Goal: Check status: Check status

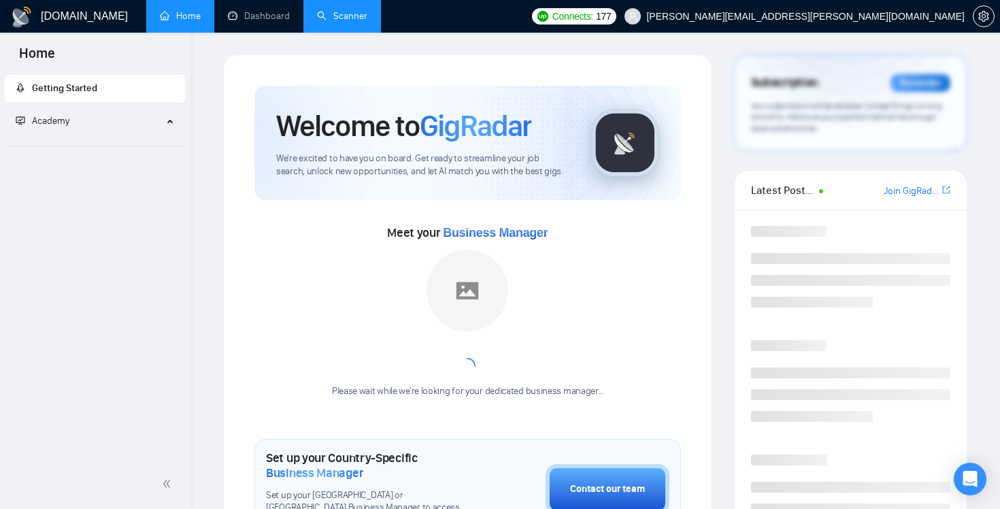
click at [342, 19] on link "Scanner" at bounding box center [342, 16] width 50 height 12
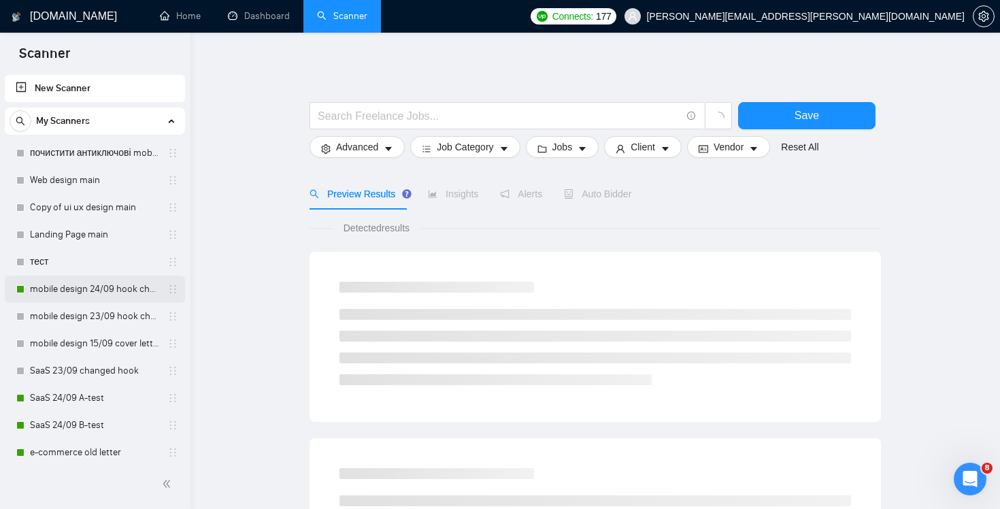
click at [102, 293] on link "mobile design 24/09 hook changed" at bounding box center [94, 288] width 129 height 27
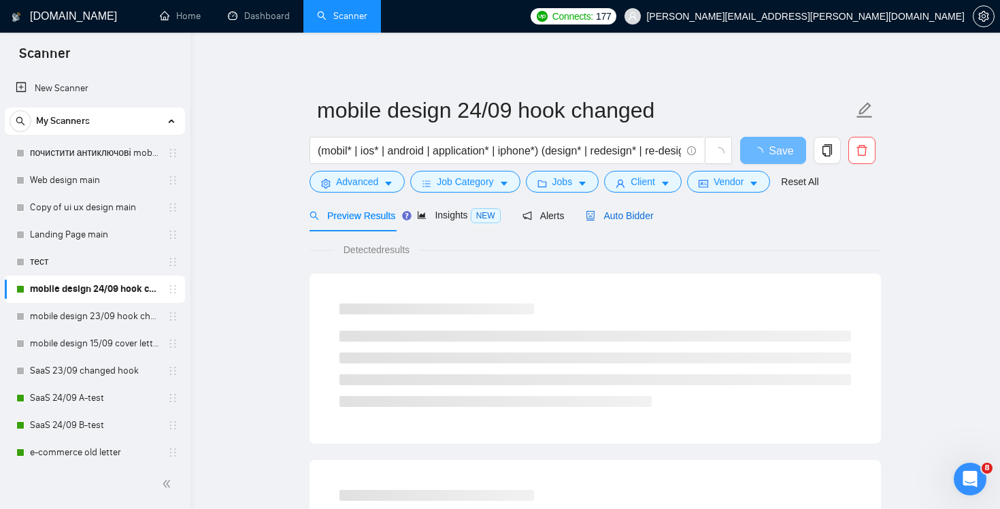
click at [608, 216] on span "Auto Bidder" at bounding box center [618, 215] width 67 height 11
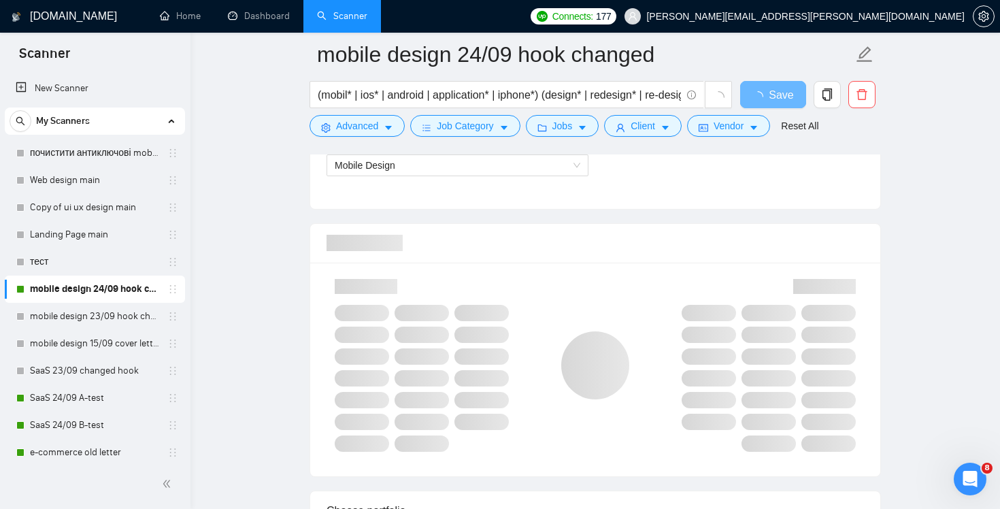
scroll to position [655, 0]
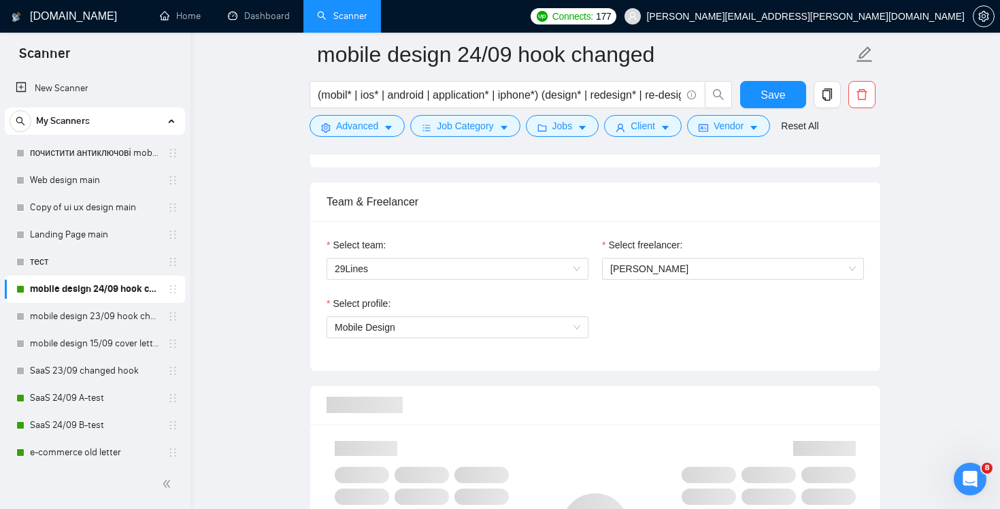
click at [589, 329] on div "Select profile: Mobile Design" at bounding box center [457, 325] width 275 height 58
click at [567, 330] on span "Mobile Design" at bounding box center [457, 327] width 245 height 20
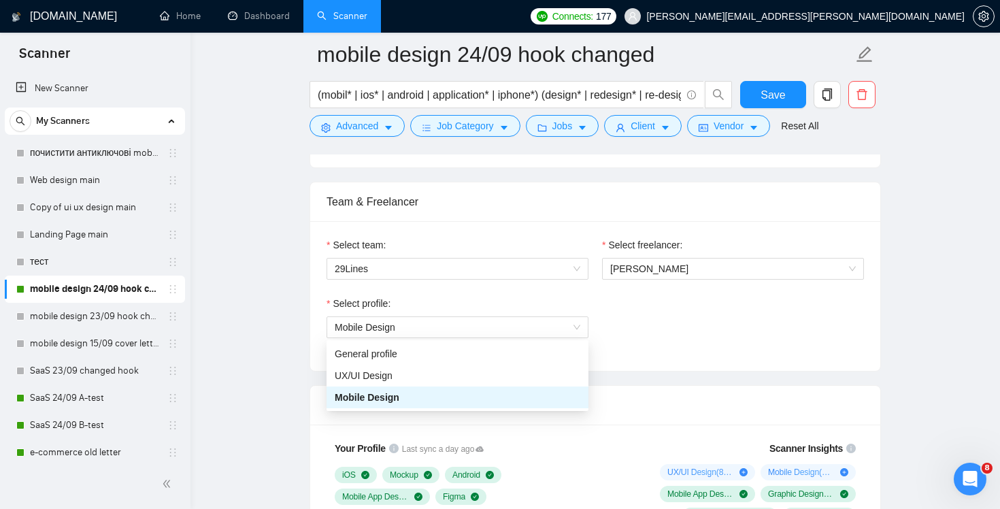
click at [622, 325] on div "Select profile: Mobile Design" at bounding box center [595, 325] width 551 height 58
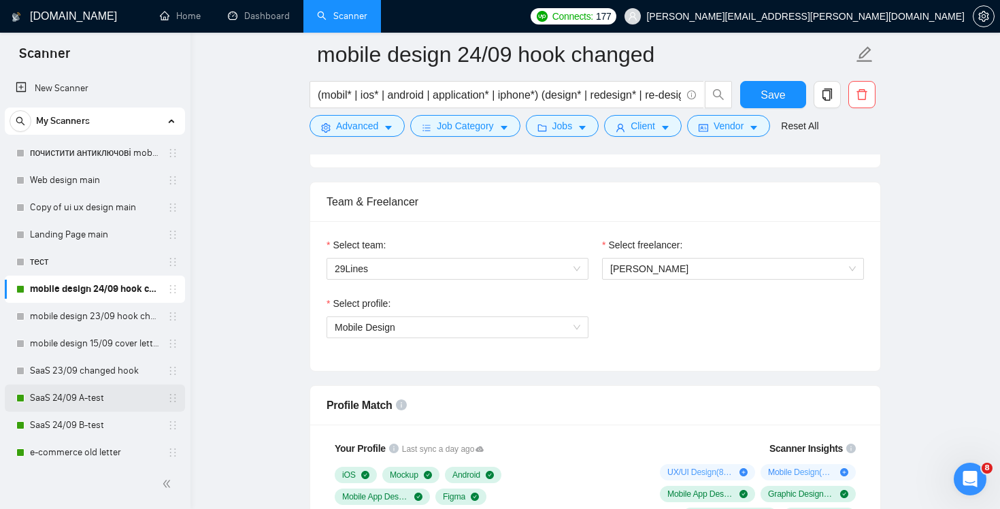
click at [70, 400] on link "SaaS 24/09 A-test" at bounding box center [94, 397] width 129 height 27
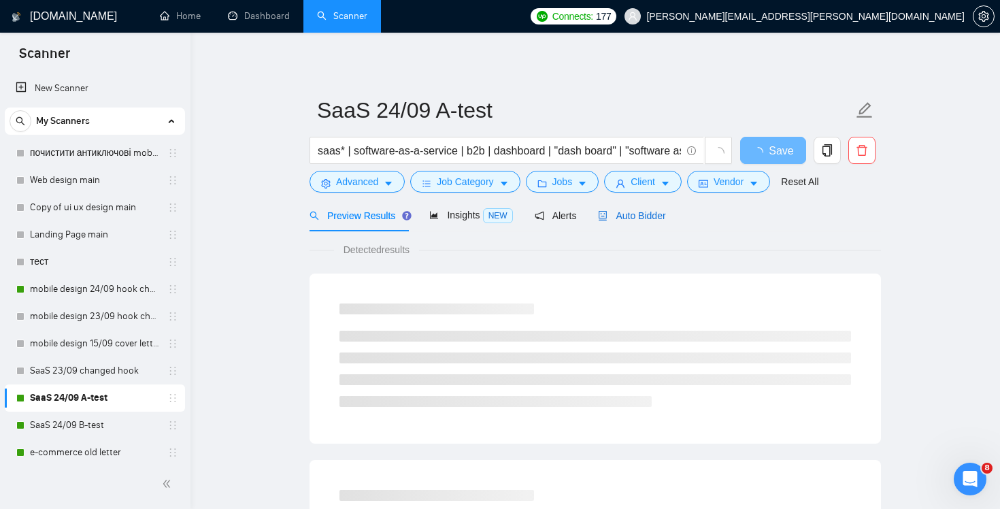
click at [637, 220] on span "Auto Bidder" at bounding box center [631, 215] width 67 height 11
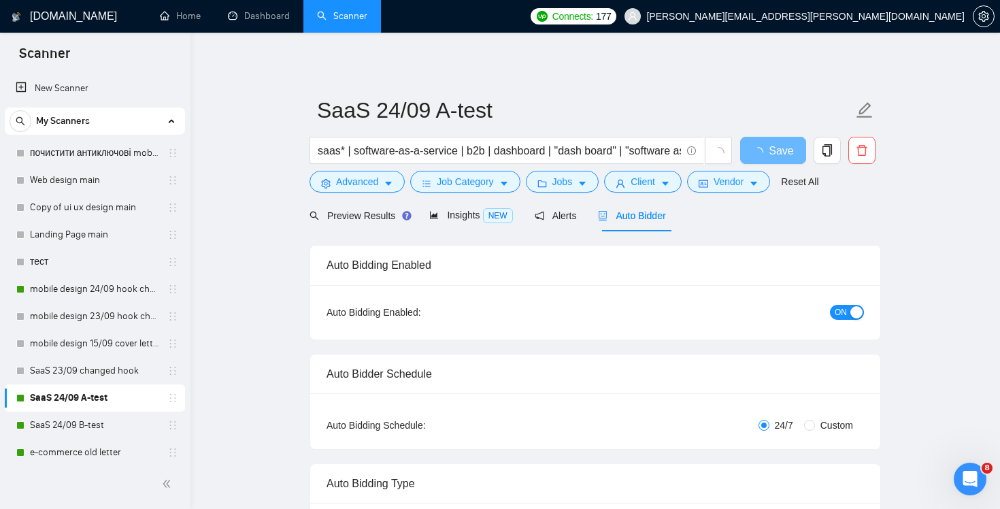
radio input "false"
radio input "true"
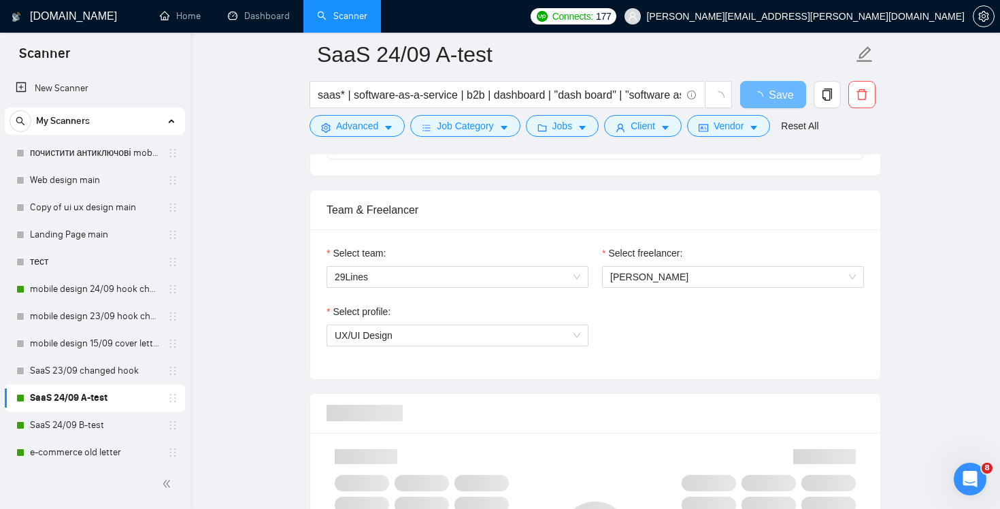
scroll to position [819, 0]
click at [513, 339] on span "UX/UI Design" at bounding box center [457, 334] width 245 height 20
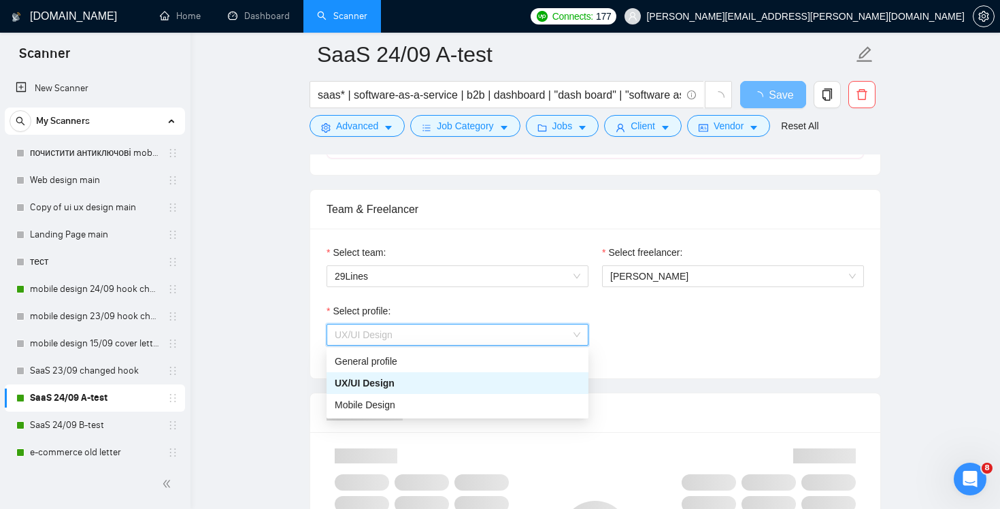
click at [643, 315] on div "Select profile: UX/UI Design" at bounding box center [595, 332] width 551 height 58
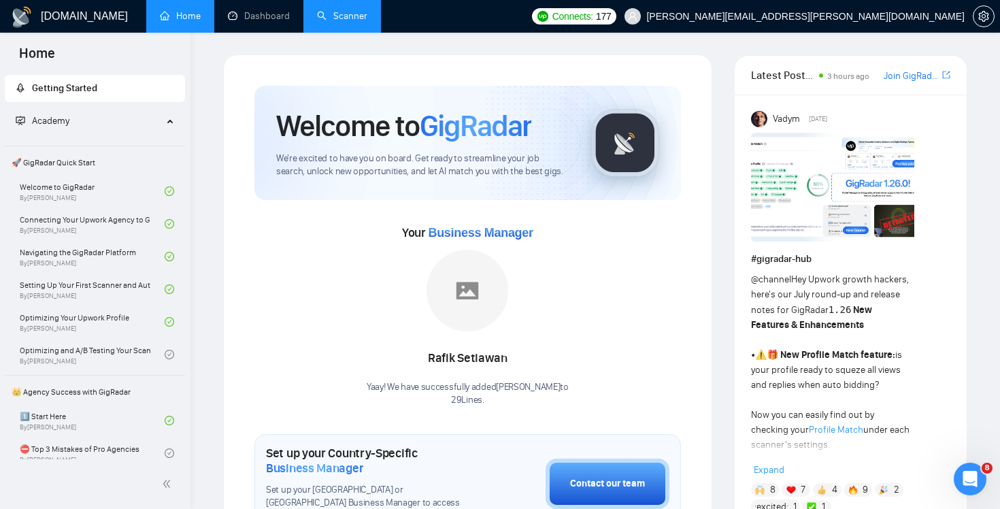
click at [322, 22] on link "Scanner" at bounding box center [342, 16] width 50 height 12
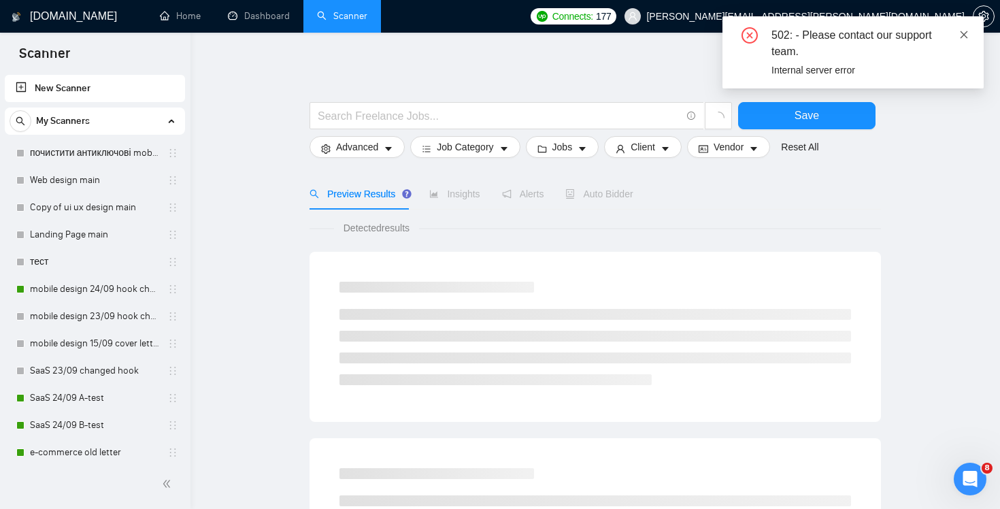
click at [961, 33] on icon "close" at bounding box center [964, 35] width 10 height 10
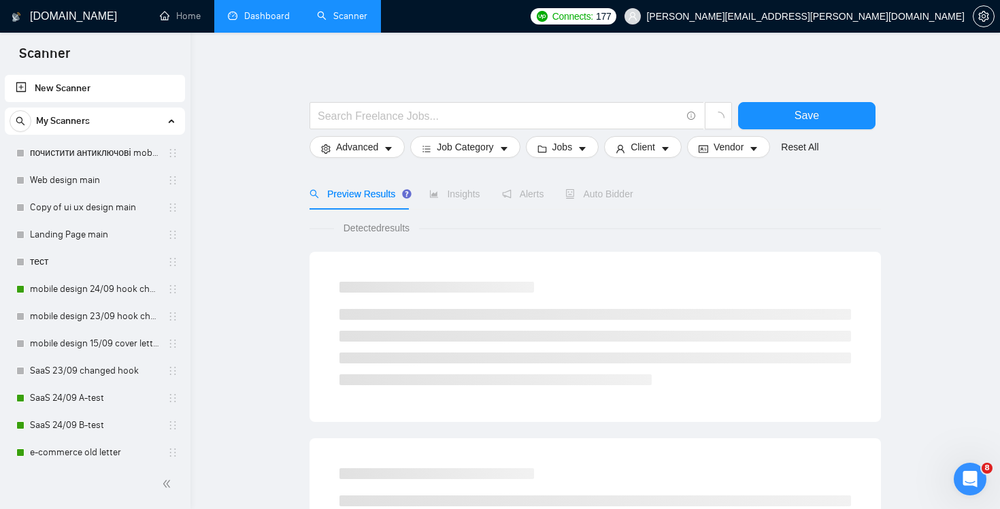
click at [249, 13] on link "Dashboard" at bounding box center [259, 16] width 62 height 12
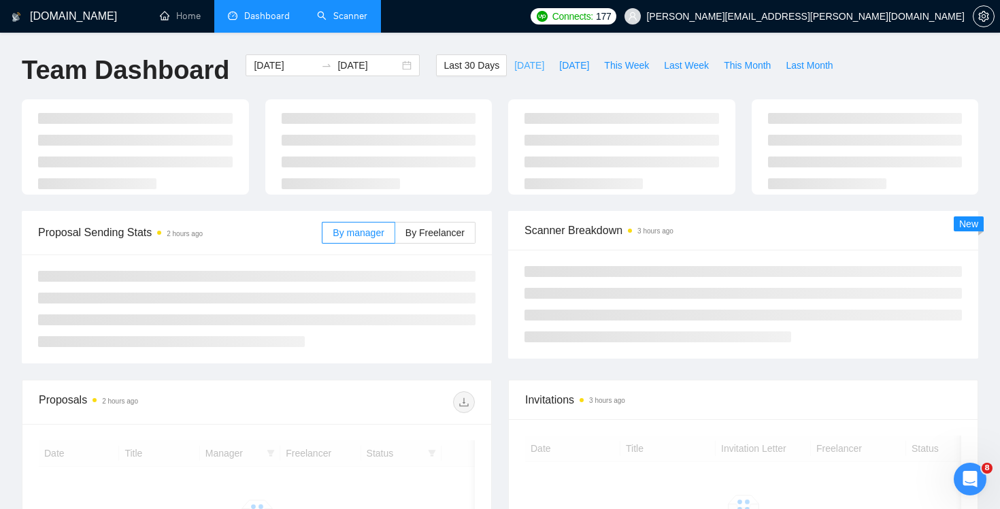
click at [520, 59] on span "[DATE]" at bounding box center [529, 65] width 30 height 15
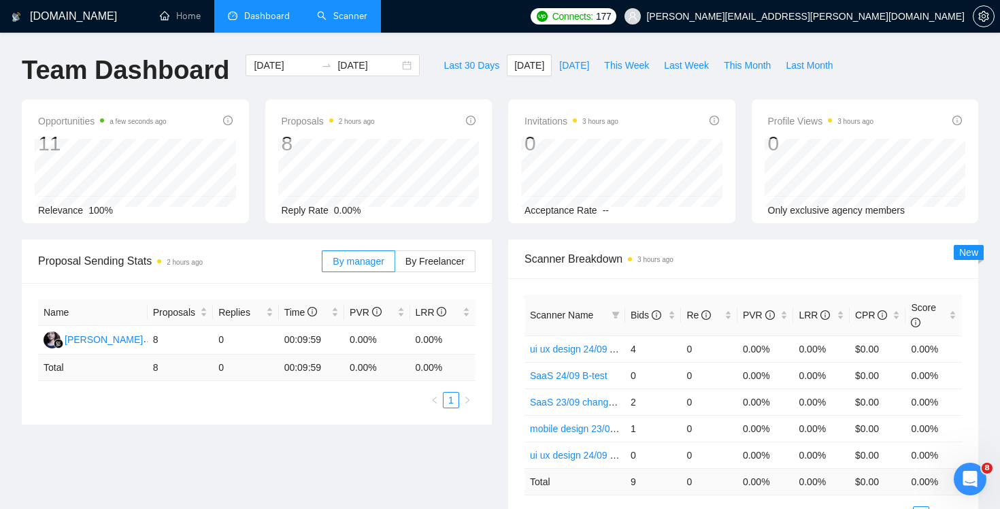
scroll to position [82, 0]
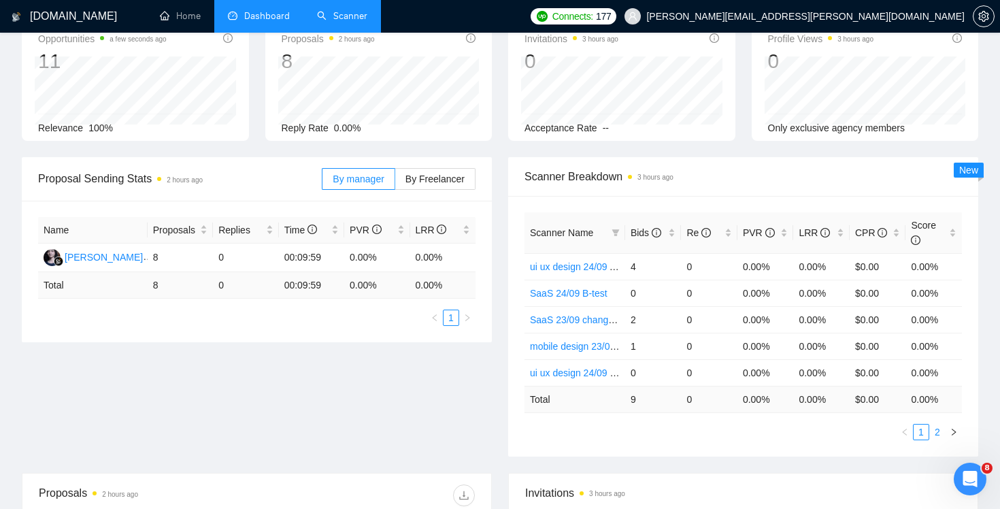
click at [941, 432] on link "2" at bounding box center [936, 431] width 15 height 15
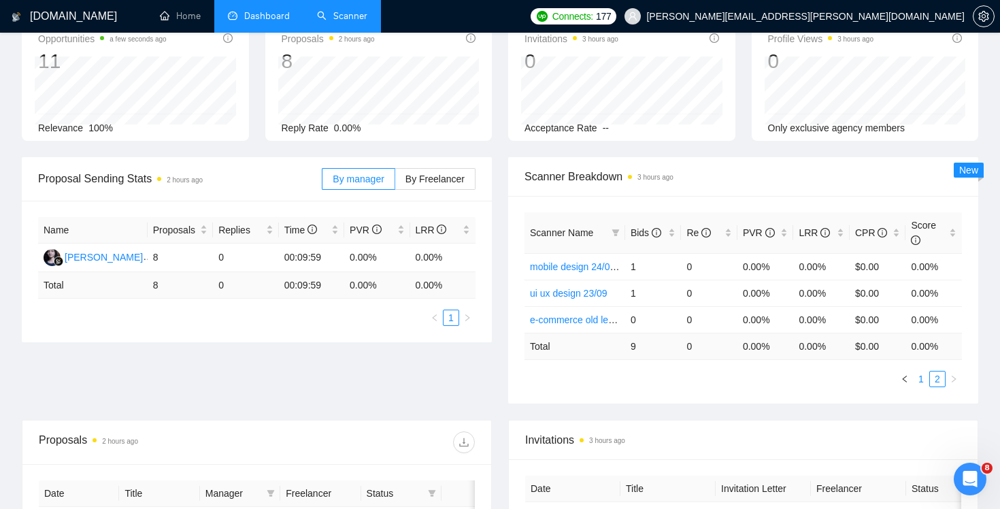
click at [920, 381] on link "1" at bounding box center [920, 378] width 15 height 15
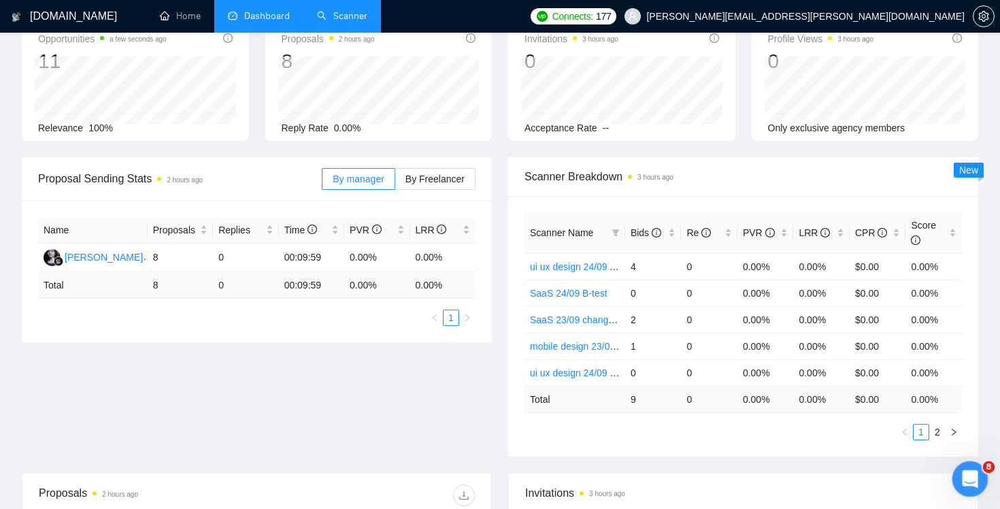
click at [972, 476] on icon "Открыть службу сообщений Intercom" at bounding box center [968, 477] width 22 height 22
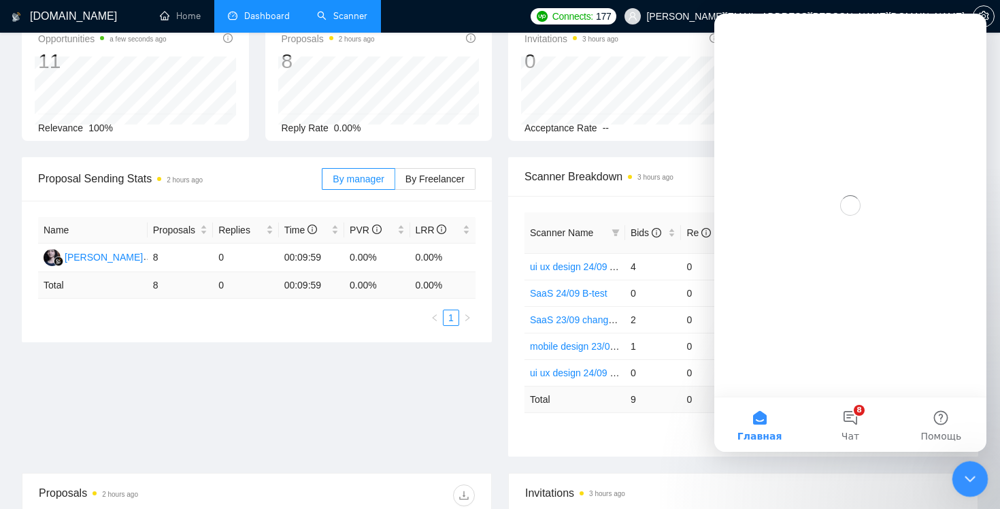
scroll to position [0, 0]
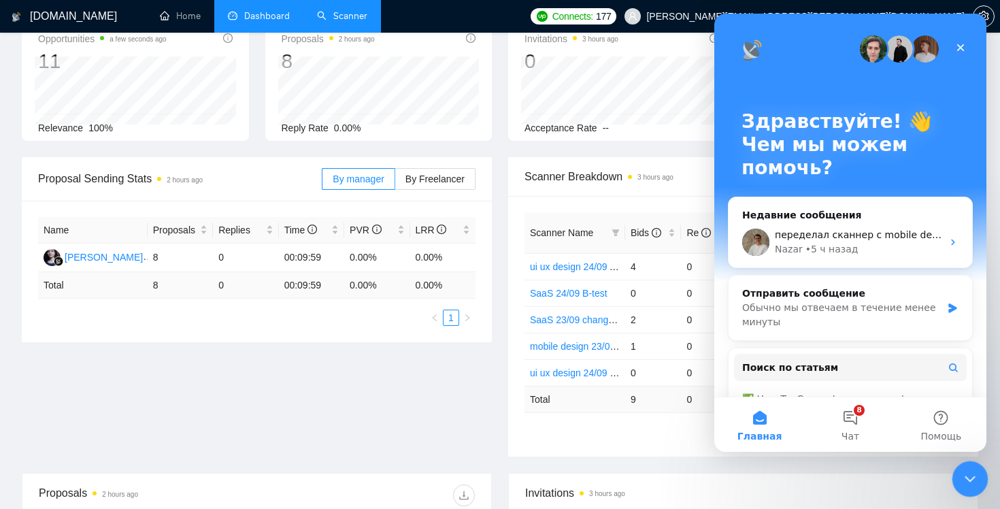
click at [971, 476] on icon "Закрыть службу сообщений Intercom" at bounding box center [967, 476] width 16 height 16
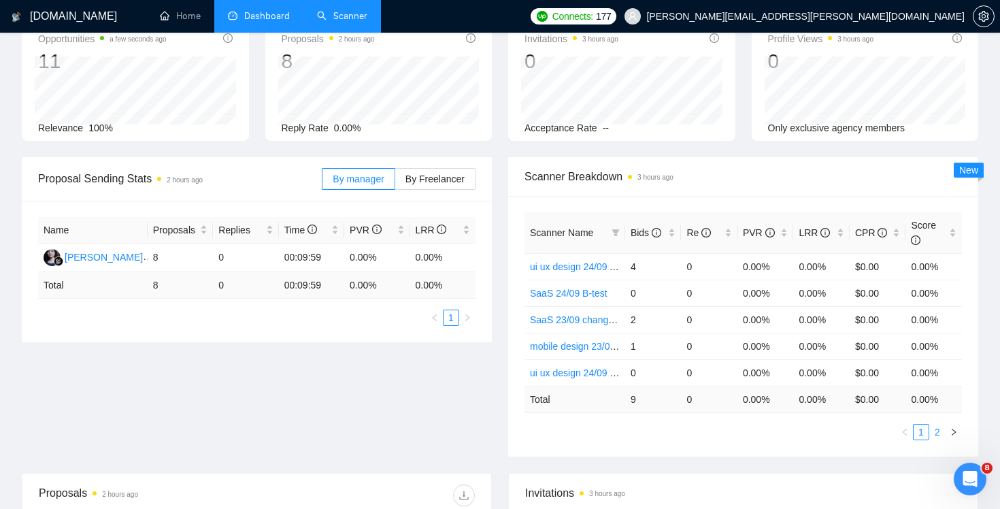
click at [942, 426] on link "2" at bounding box center [936, 431] width 15 height 15
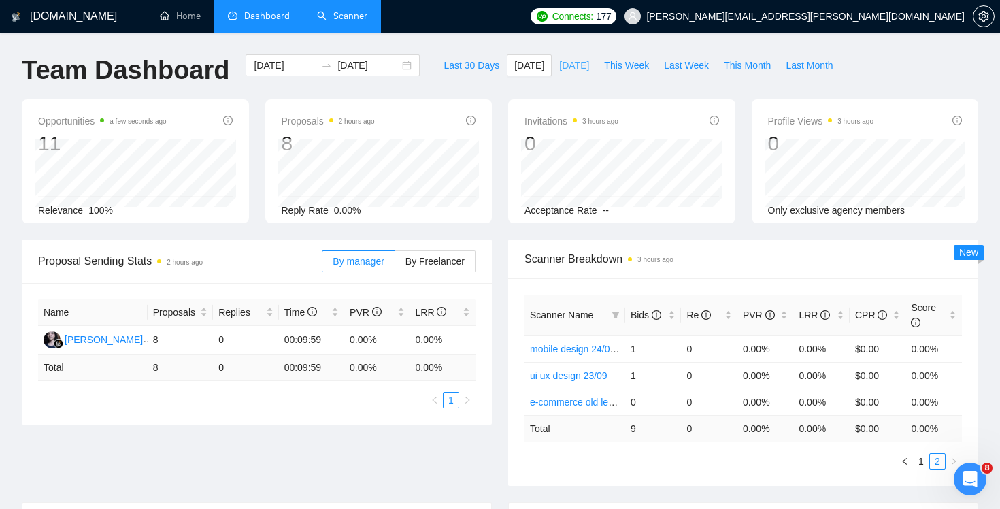
click at [569, 66] on span "[DATE]" at bounding box center [574, 65] width 30 height 15
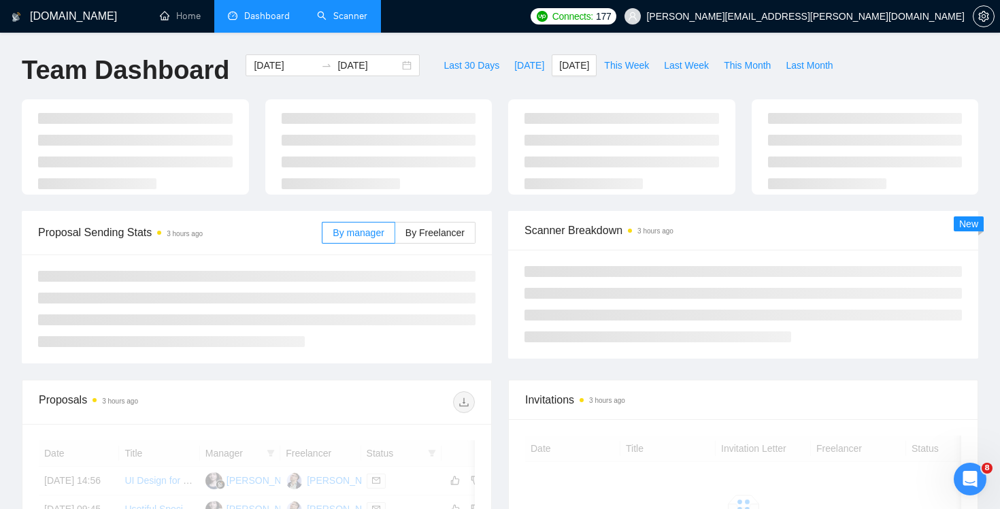
type input "[DATE]"
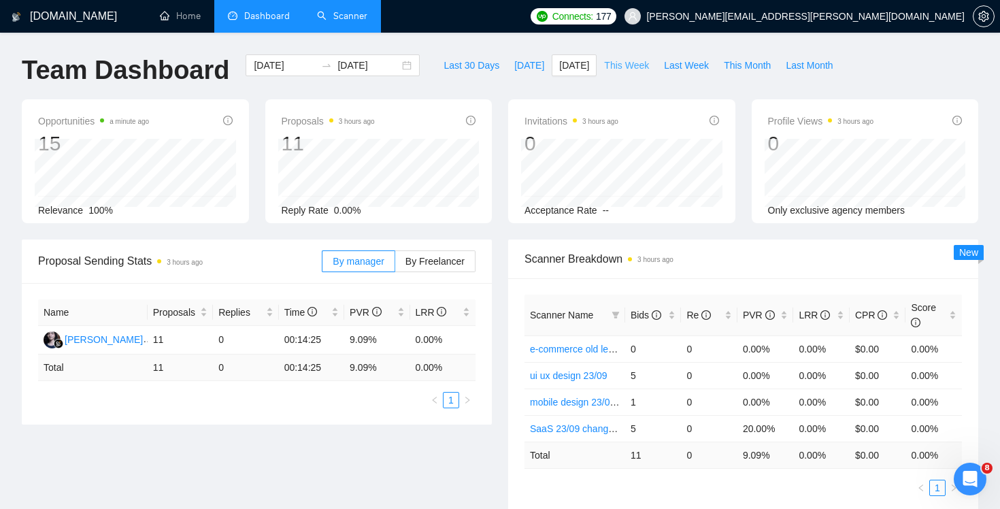
click at [626, 69] on span "This Week" at bounding box center [626, 65] width 45 height 15
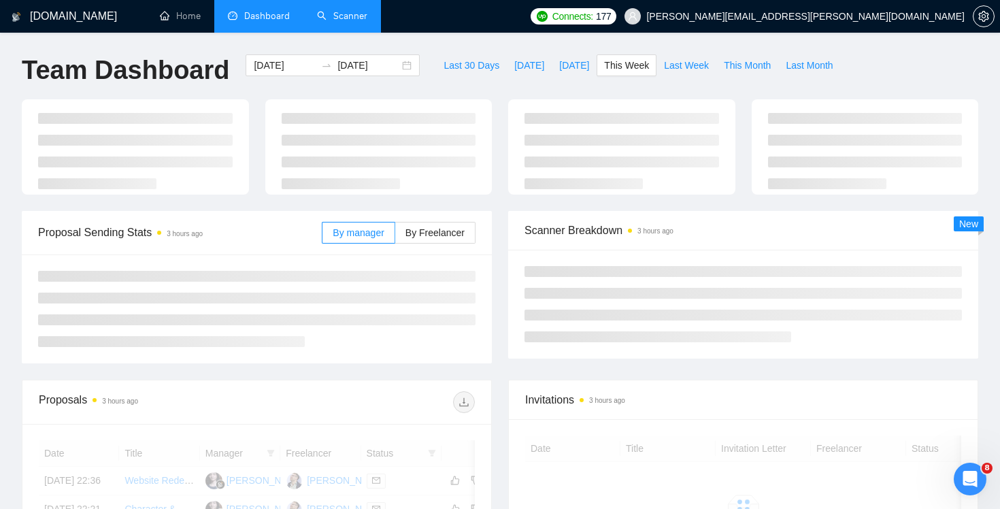
type input "[DATE]"
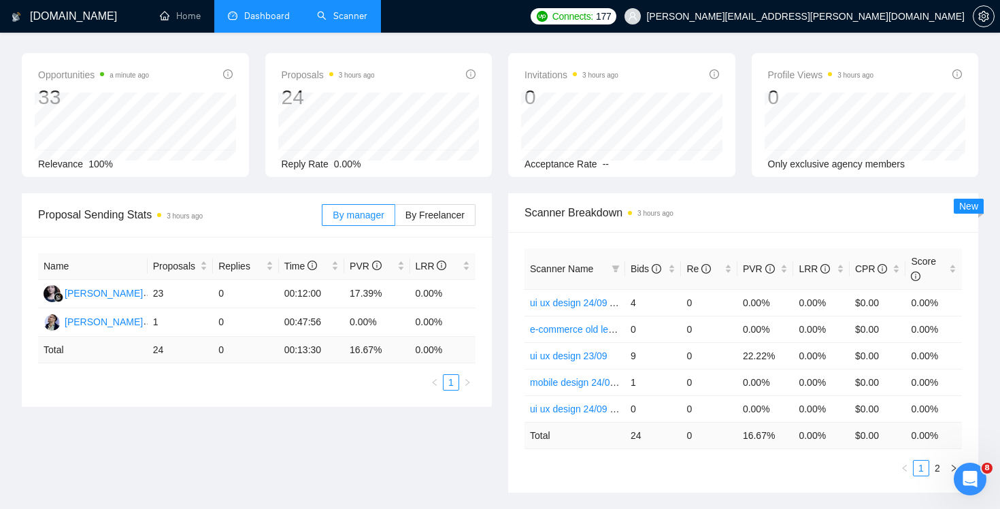
scroll to position [82, 0]
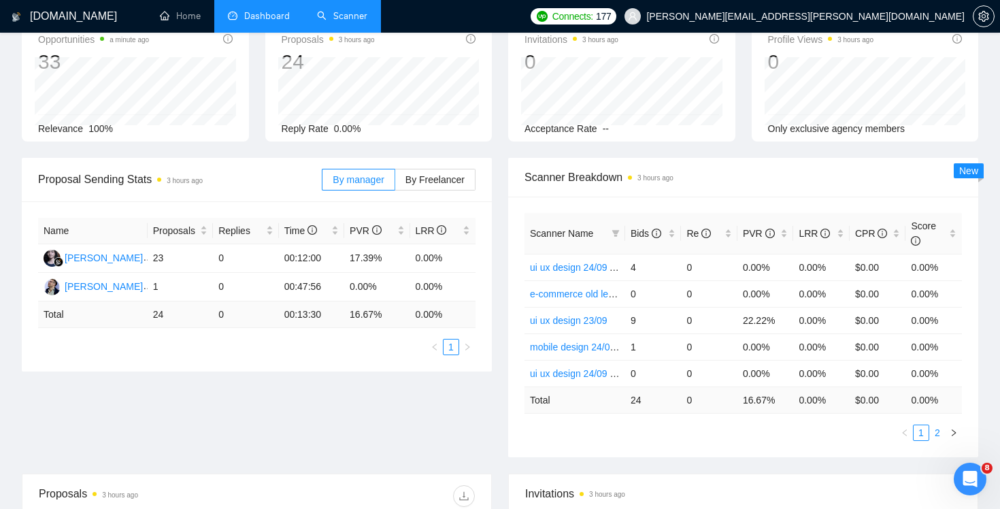
click at [940, 433] on link "2" at bounding box center [936, 432] width 15 height 15
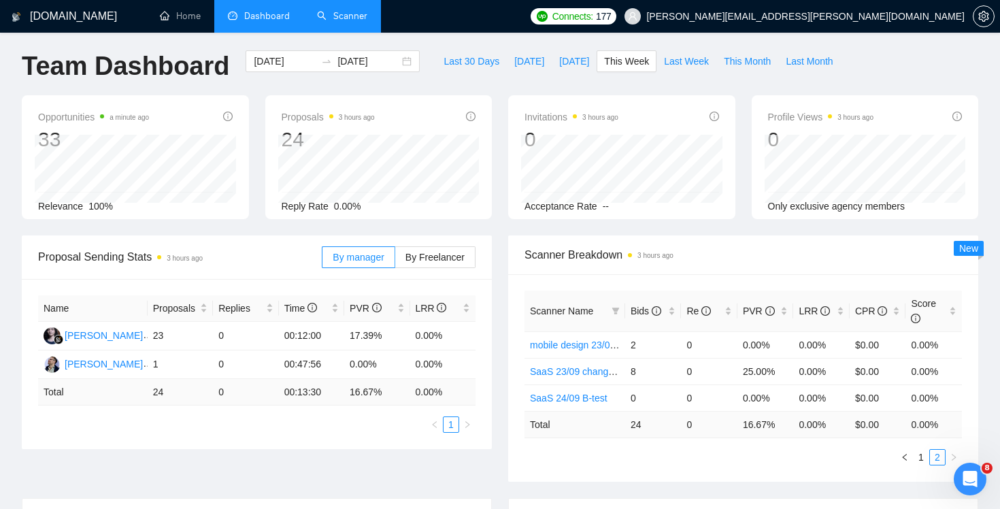
scroll to position [0, 0]
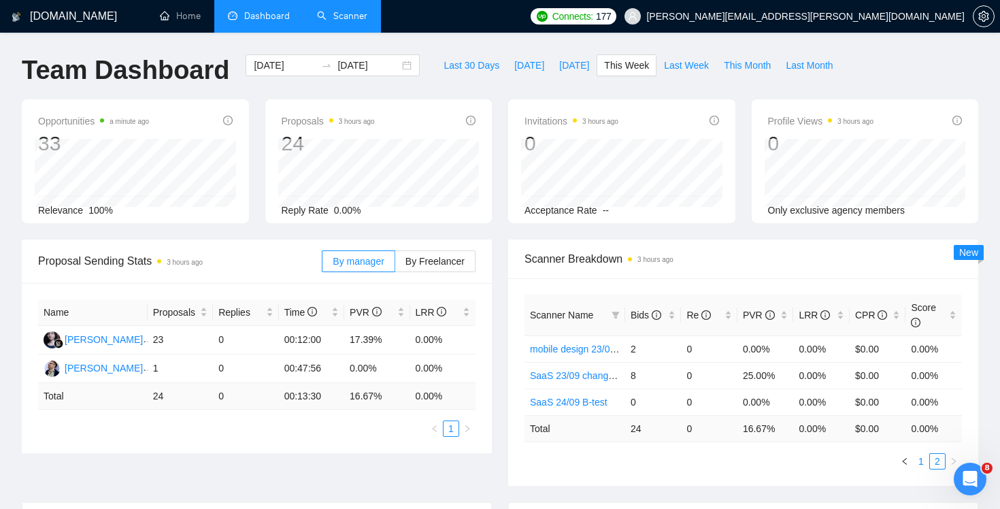
click at [923, 464] on link "1" at bounding box center [920, 461] width 15 height 15
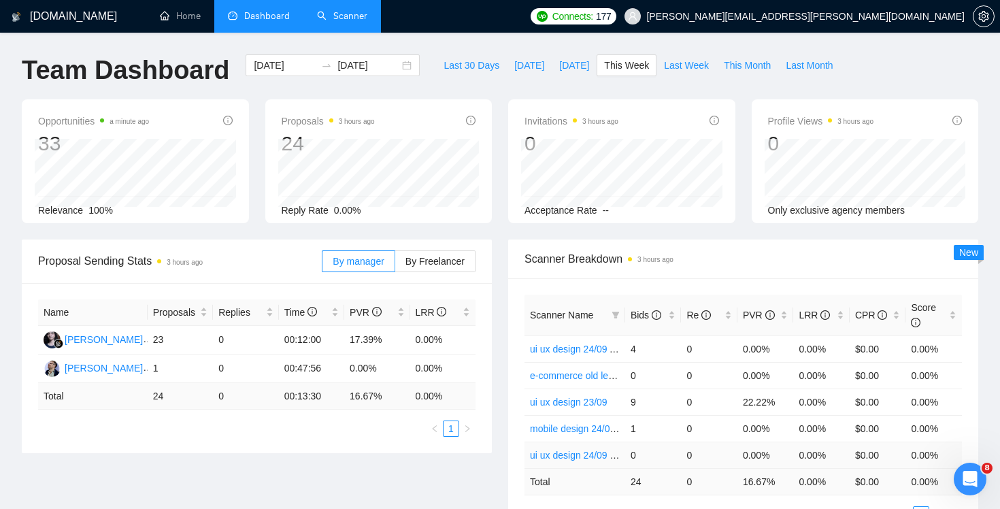
scroll to position [49, 0]
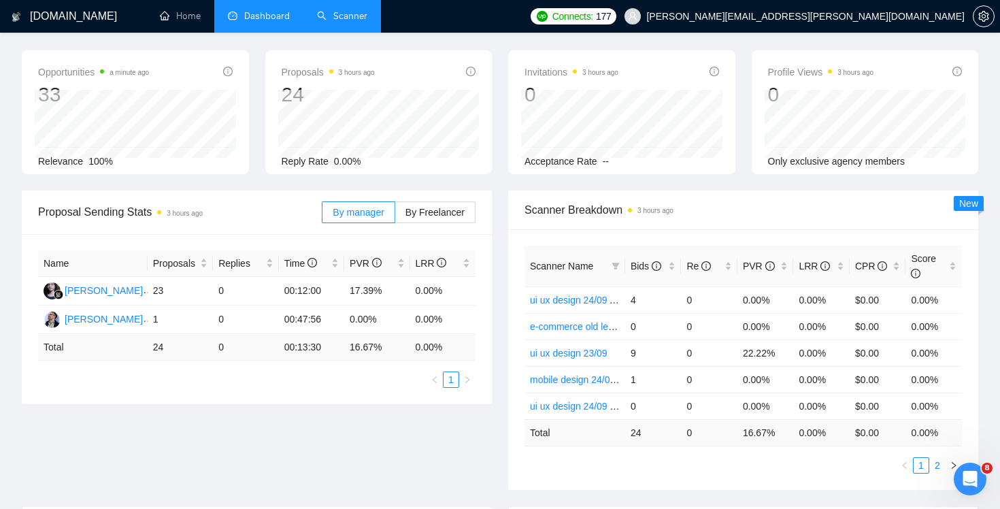
click at [942, 467] on link "2" at bounding box center [936, 465] width 15 height 15
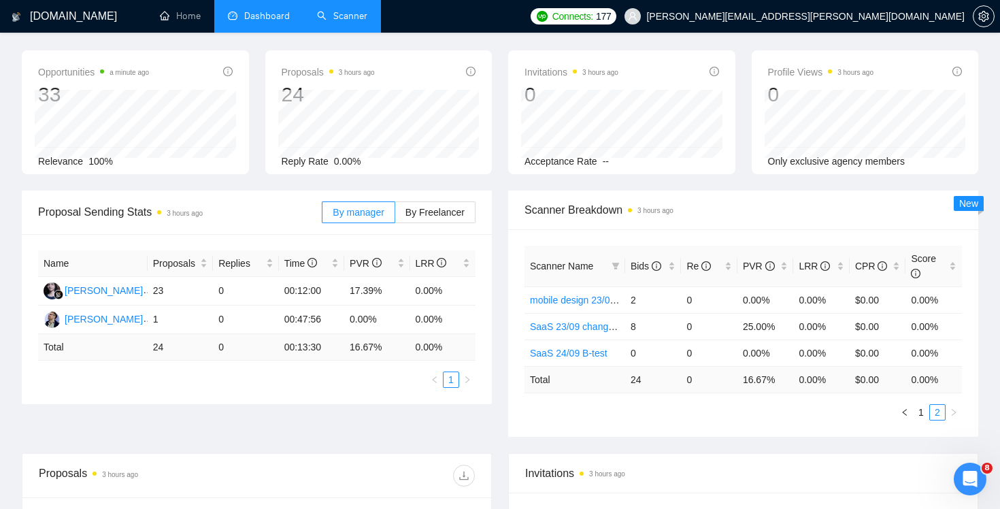
scroll to position [0, 0]
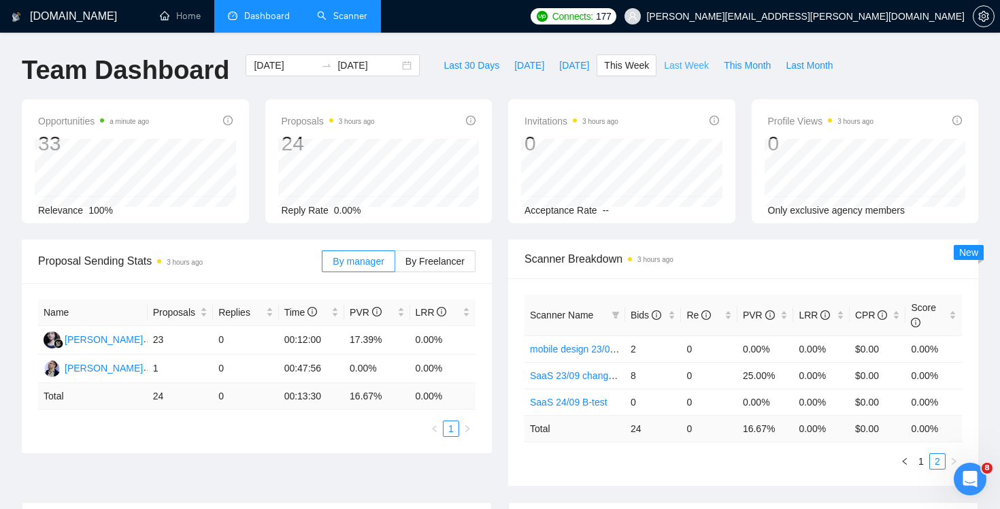
click at [690, 65] on span "Last Week" at bounding box center [686, 65] width 45 height 15
type input "[DATE]"
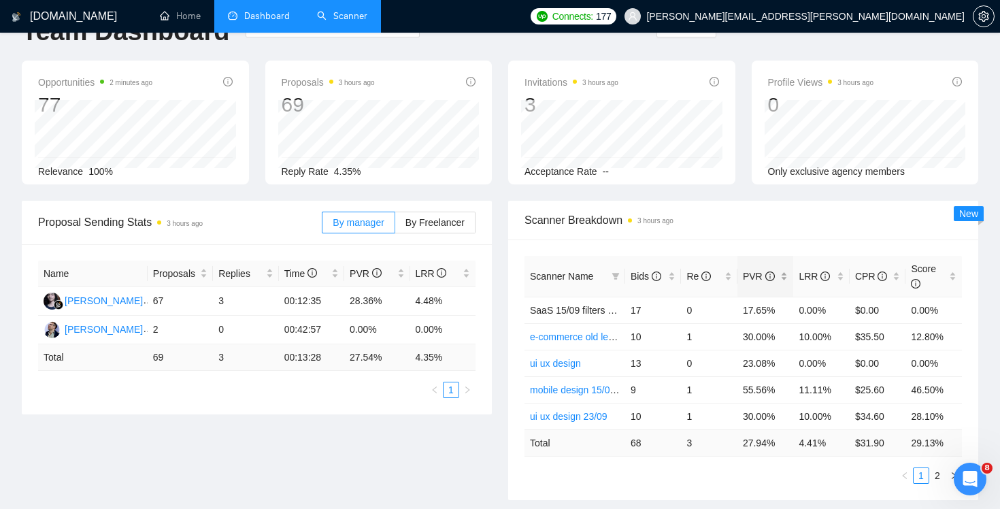
scroll to position [112, 0]
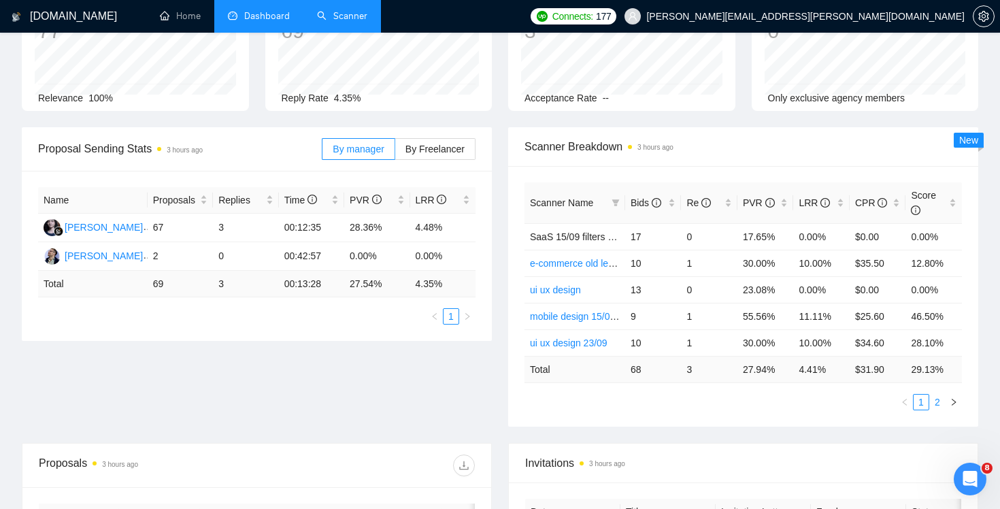
click at [940, 400] on link "2" at bounding box center [936, 401] width 15 height 15
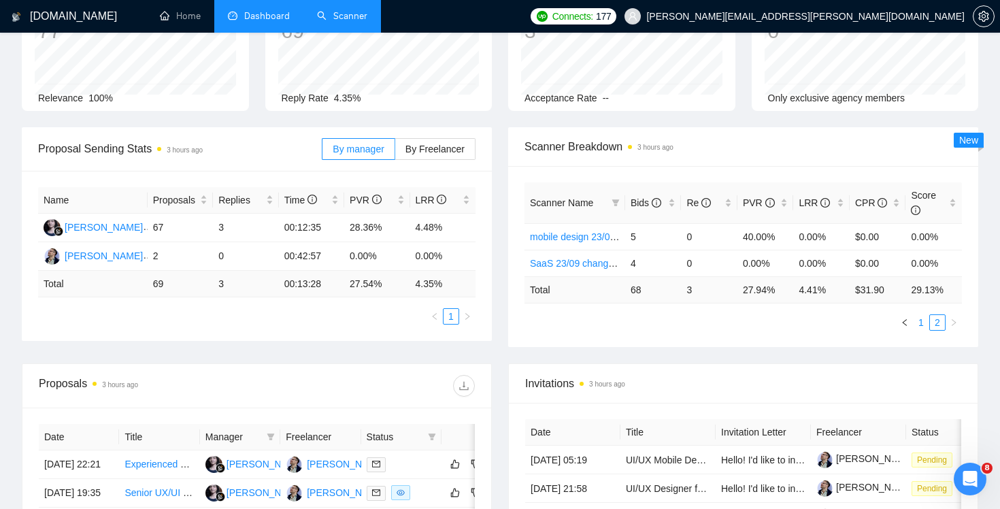
click at [917, 324] on link "1" at bounding box center [920, 322] width 15 height 15
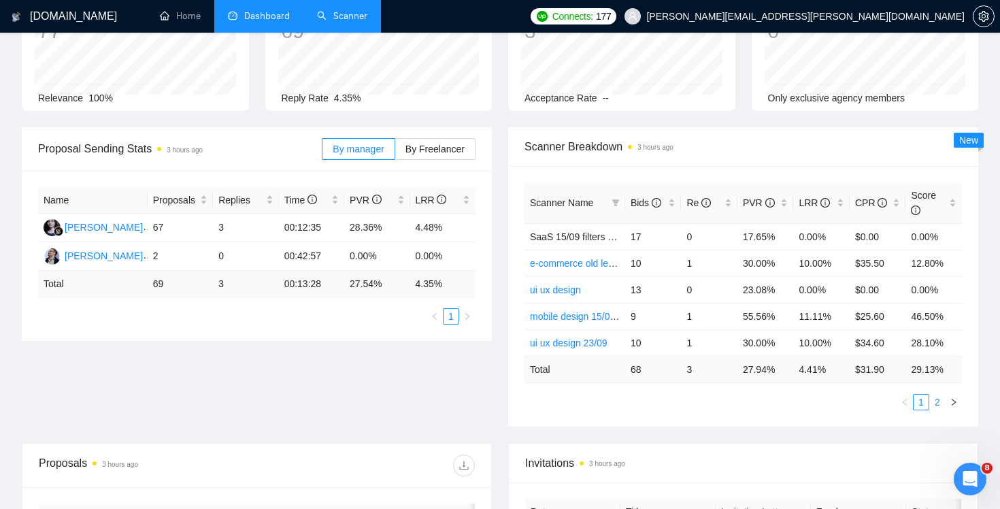
click at [936, 403] on link "2" at bounding box center [936, 401] width 15 height 15
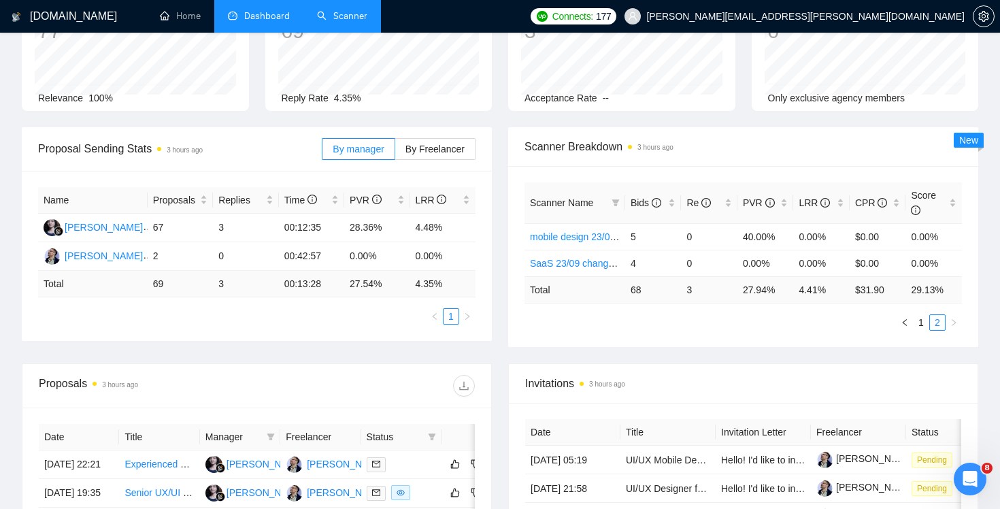
scroll to position [0, 0]
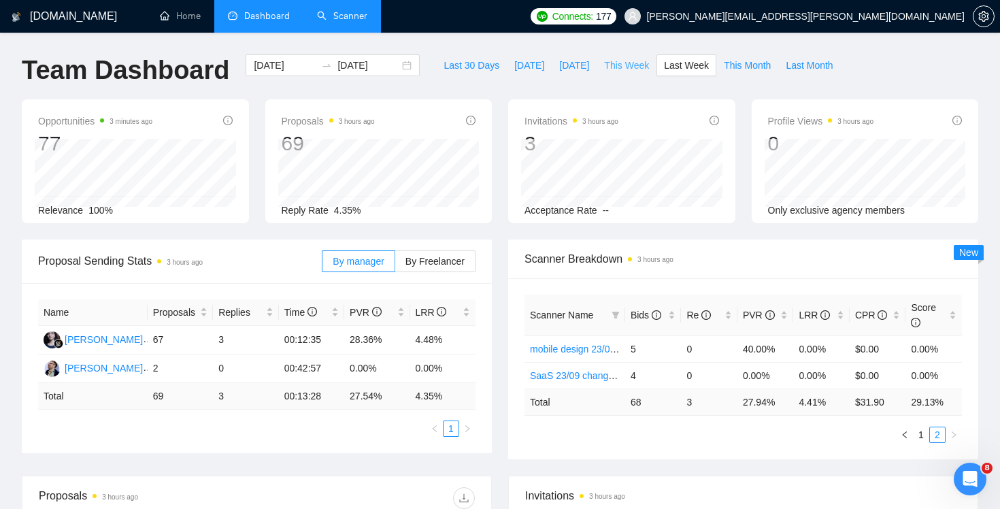
click at [626, 61] on span "This Week" at bounding box center [626, 65] width 45 height 15
type input "[DATE]"
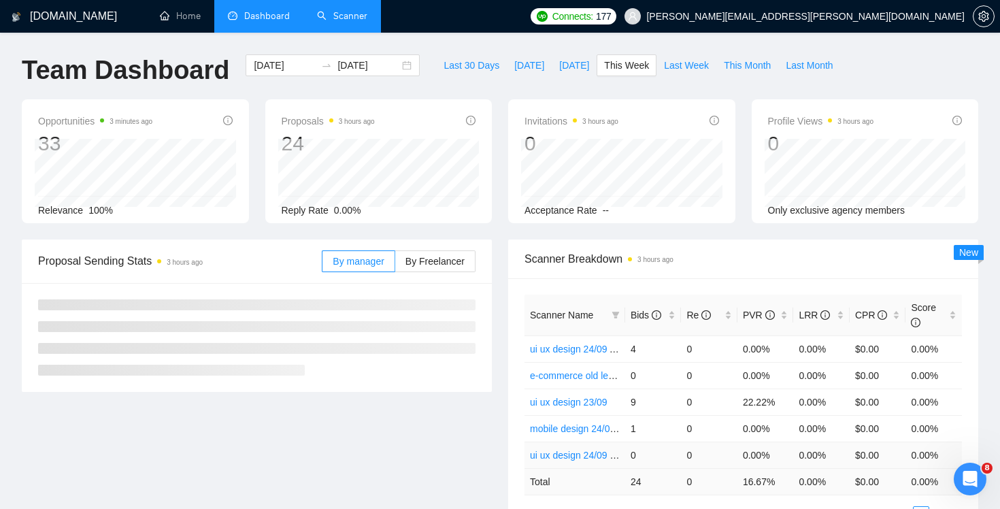
scroll to position [272, 0]
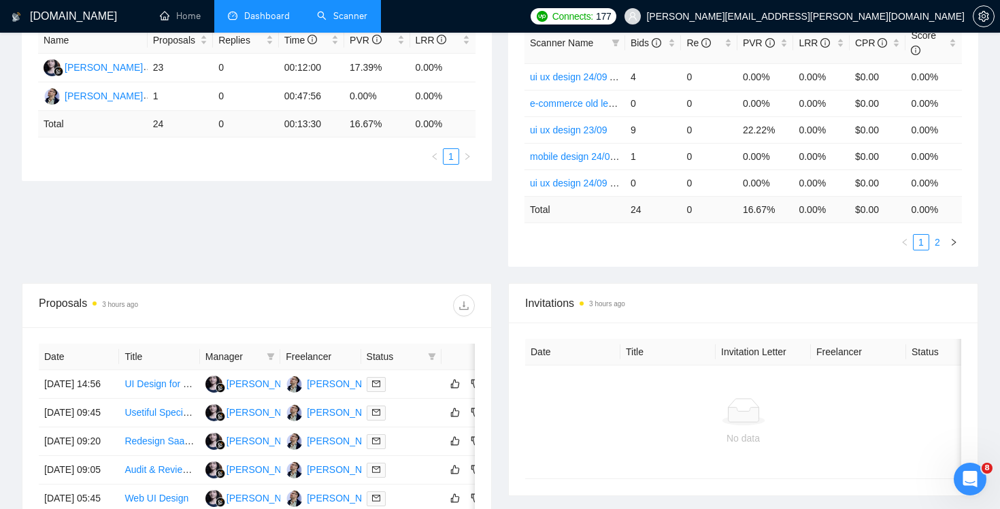
click at [940, 250] on li "2" at bounding box center [937, 242] width 16 height 16
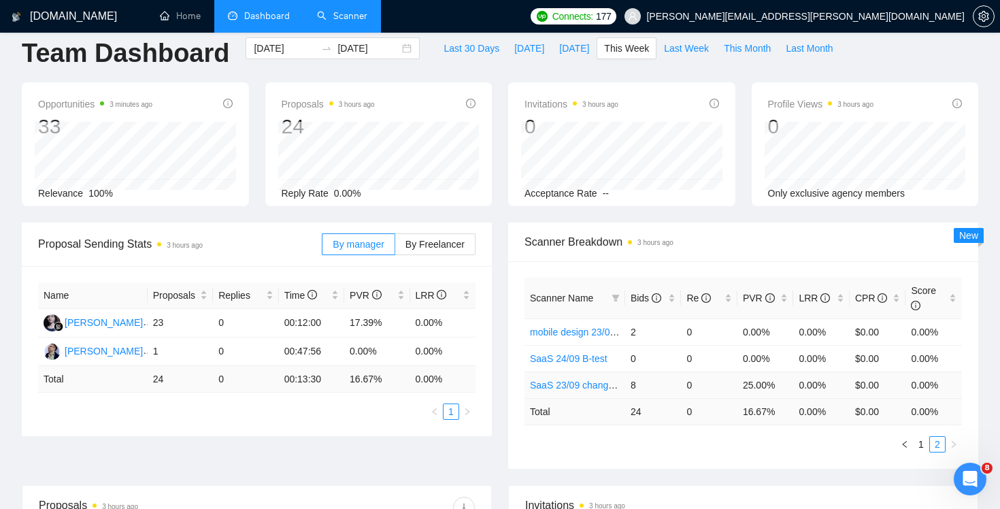
scroll to position [0, 0]
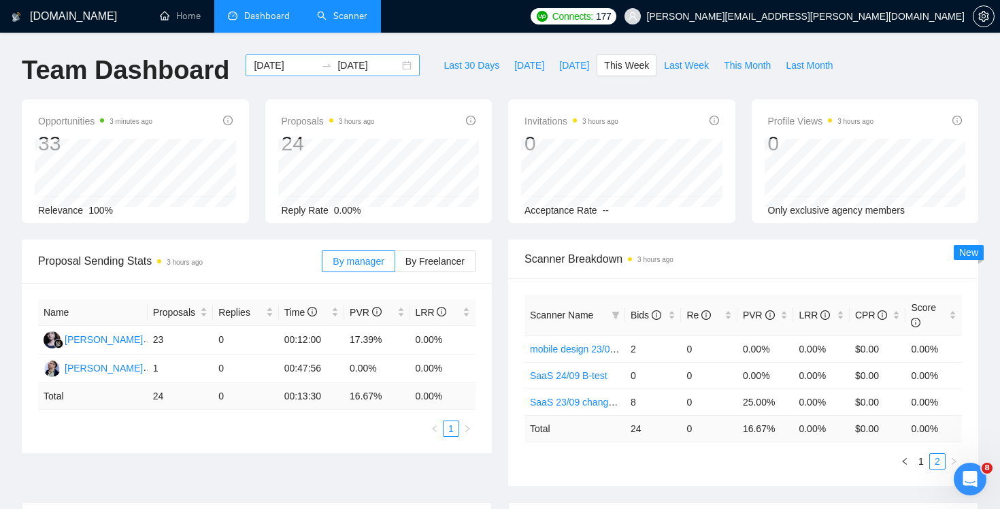
click at [290, 68] on input "[DATE]" at bounding box center [285, 65] width 62 height 15
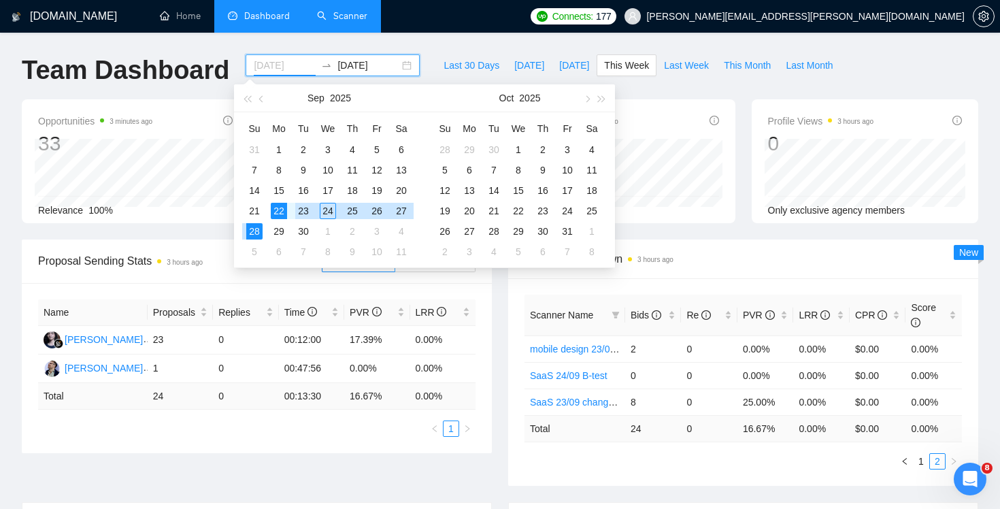
click at [302, 209] on div "23" at bounding box center [303, 211] width 16 height 16
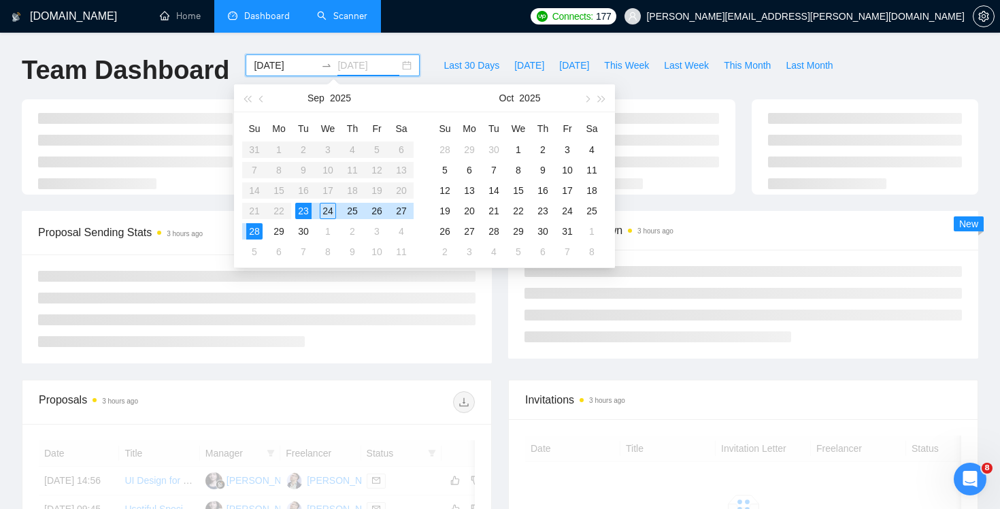
click at [254, 229] on div "28" at bounding box center [254, 231] width 16 height 16
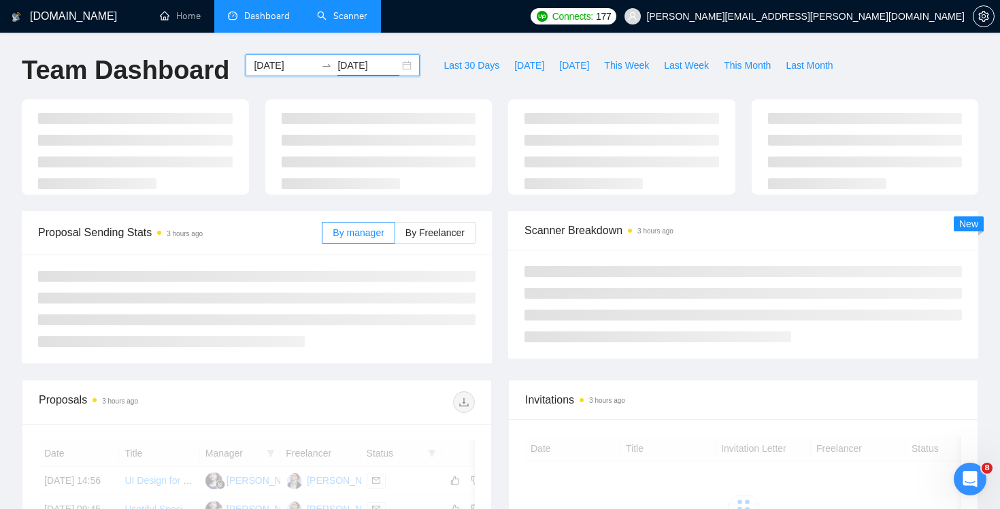
scroll to position [196, 0]
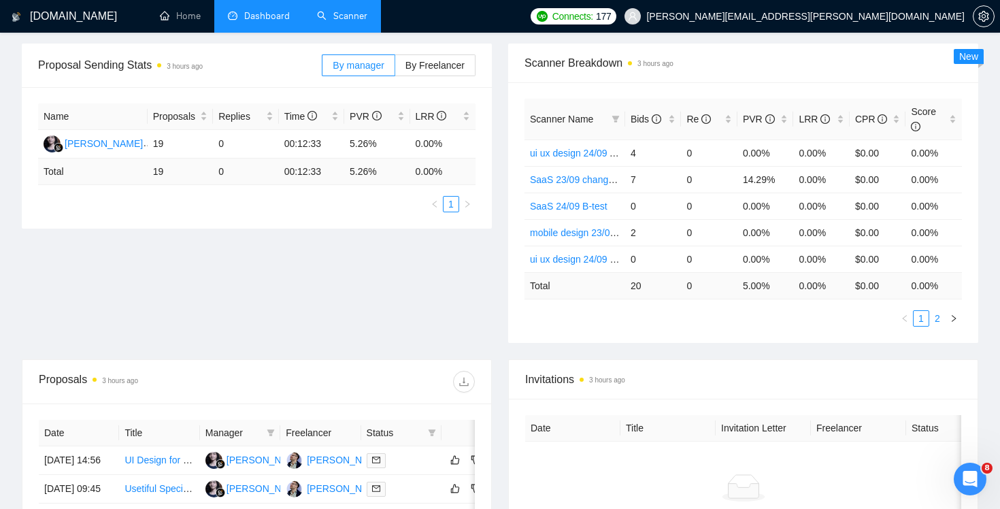
click at [935, 315] on link "2" at bounding box center [936, 318] width 15 height 15
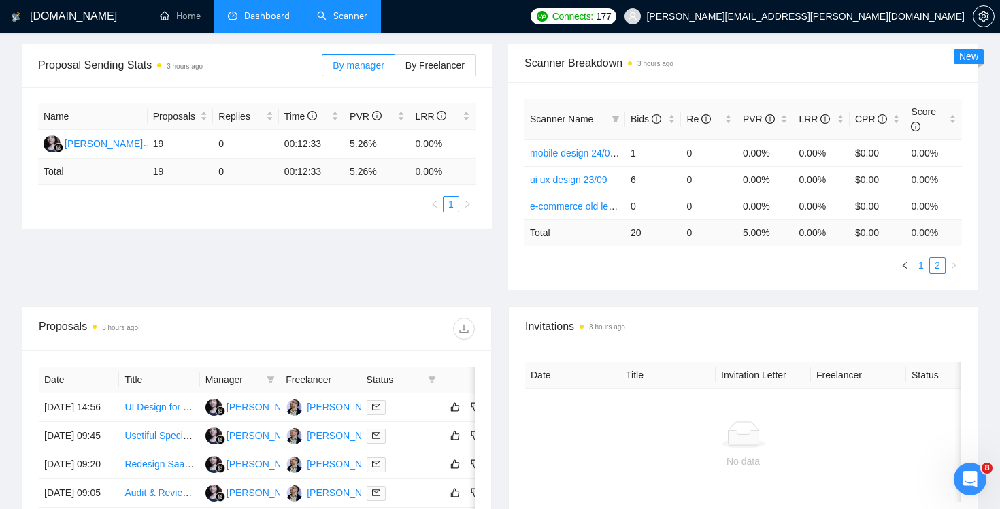
click at [912, 265] on li "1" at bounding box center [920, 265] width 16 height 16
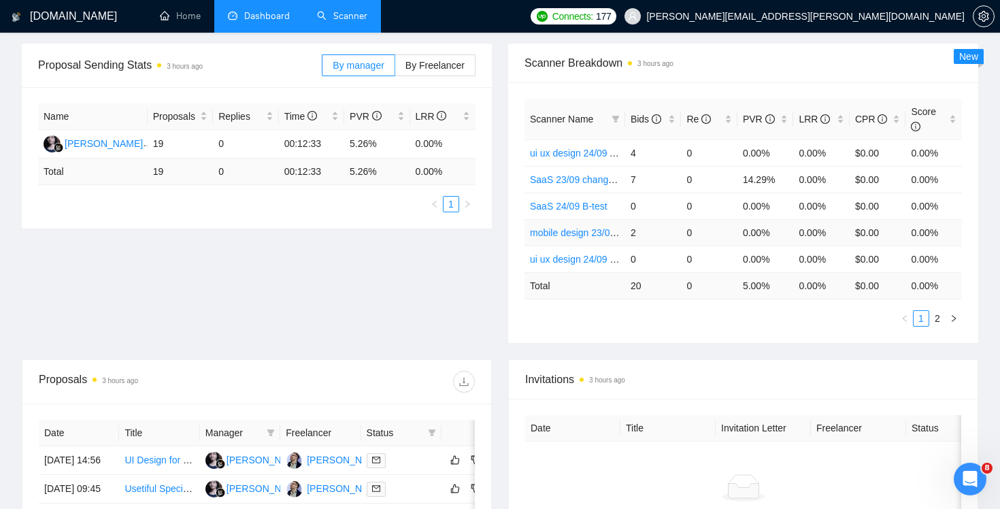
scroll to position [0, 0]
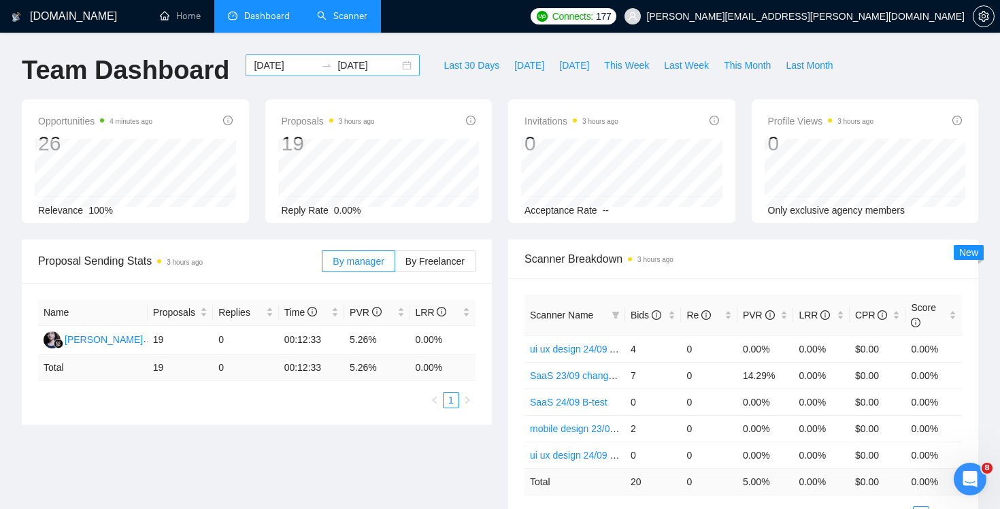
click at [277, 66] on input "[DATE]" at bounding box center [285, 65] width 62 height 15
click at [629, 68] on span "This Week" at bounding box center [626, 65] width 45 height 15
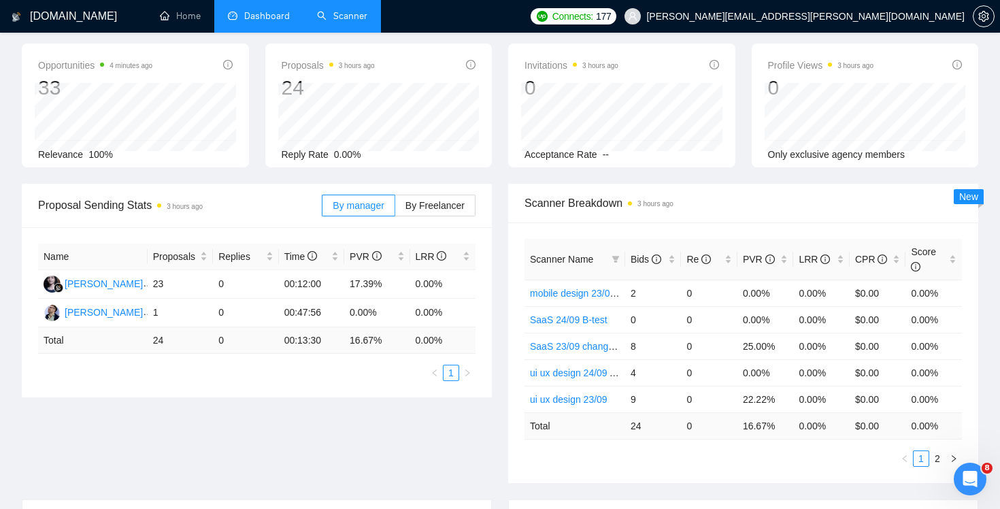
scroll to position [129, 0]
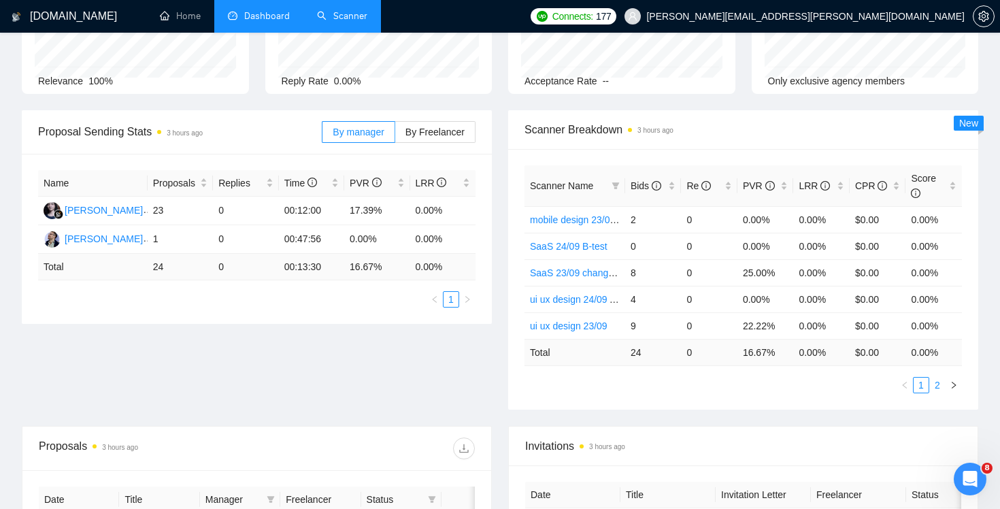
click at [938, 381] on link "2" at bounding box center [936, 384] width 15 height 15
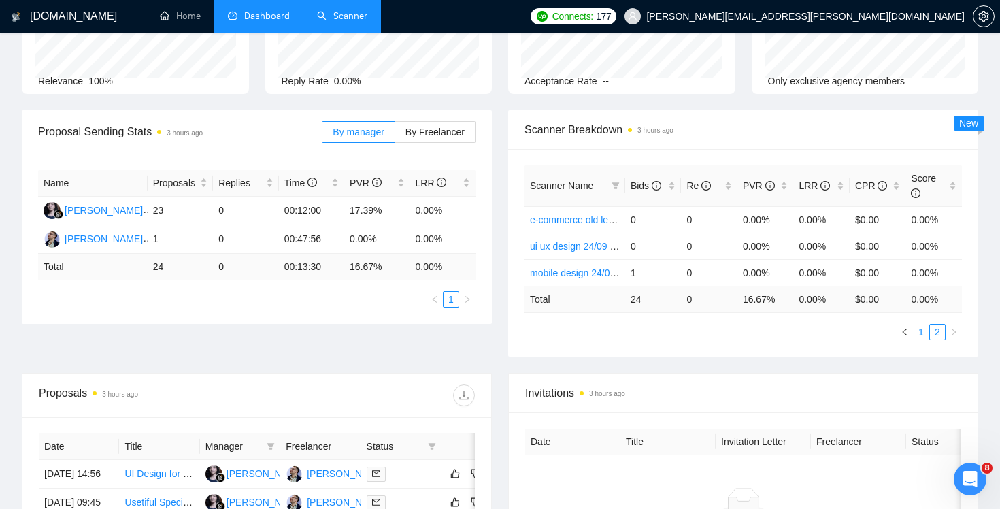
click at [921, 334] on link "1" at bounding box center [920, 331] width 15 height 15
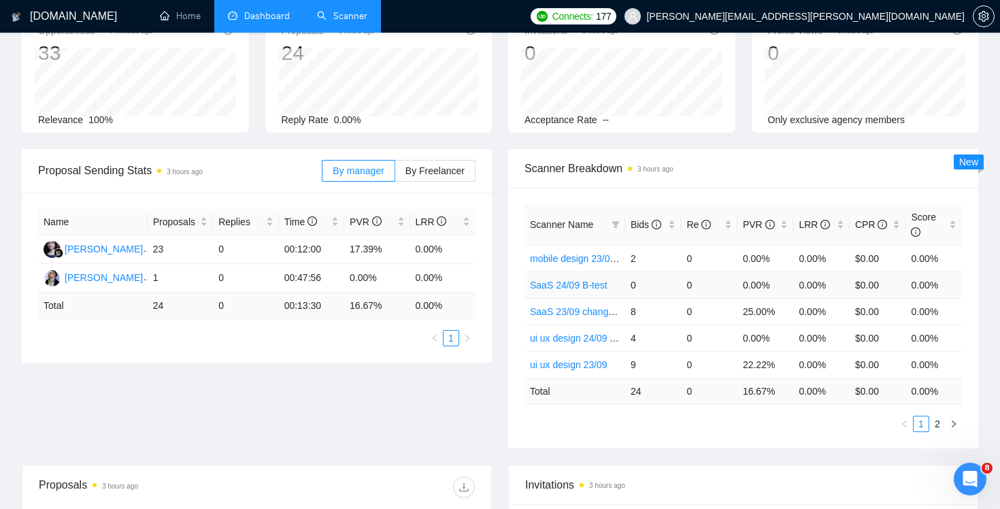
scroll to position [0, 0]
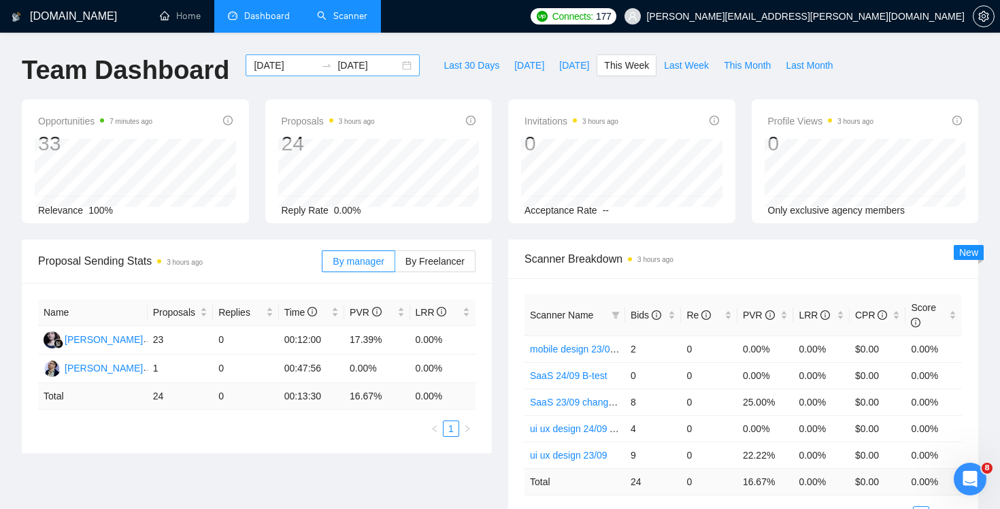
click at [279, 70] on input "[DATE]" at bounding box center [285, 65] width 62 height 15
click at [507, 340] on div "Scanner Breakdown 3 hours ago Scanner Name Bids Re PVR LRR CPR Score mobile des…" at bounding box center [743, 388] width 486 height 299
click at [522, 67] on span "[DATE]" at bounding box center [529, 65] width 30 height 15
type input "[DATE]"
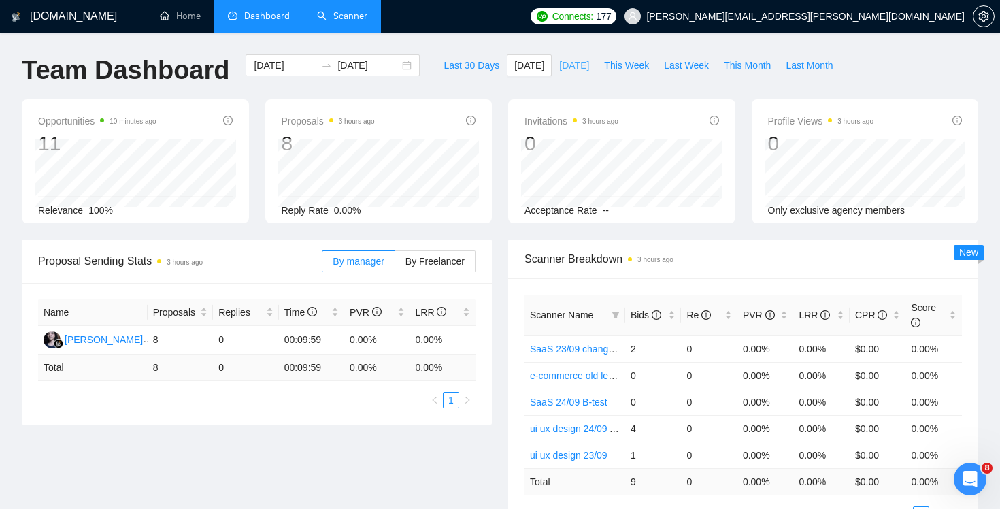
click at [579, 63] on span "[DATE]" at bounding box center [574, 65] width 30 height 15
type input "[DATE]"
click at [631, 73] on button "This Week" at bounding box center [626, 65] width 60 height 22
type input "[DATE]"
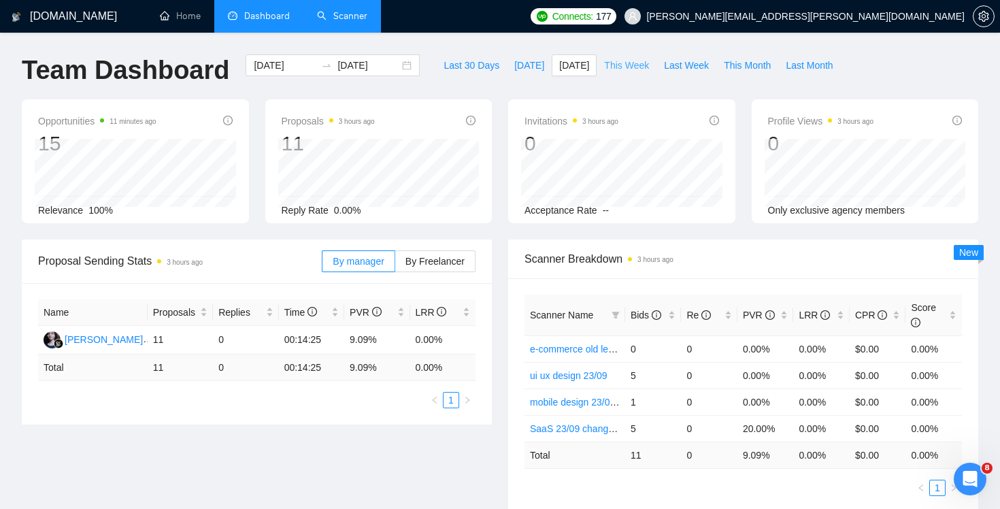
type input "[DATE]"
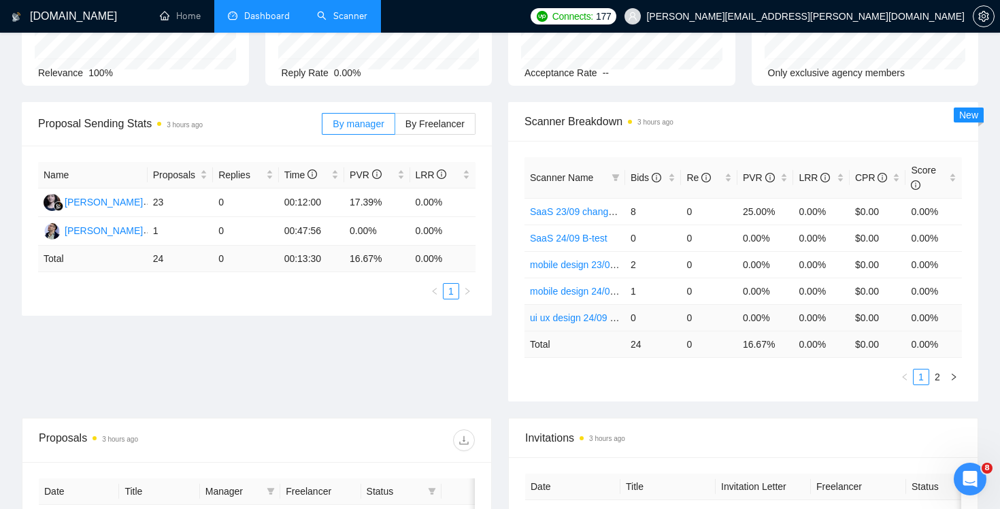
scroll to position [207, 0]
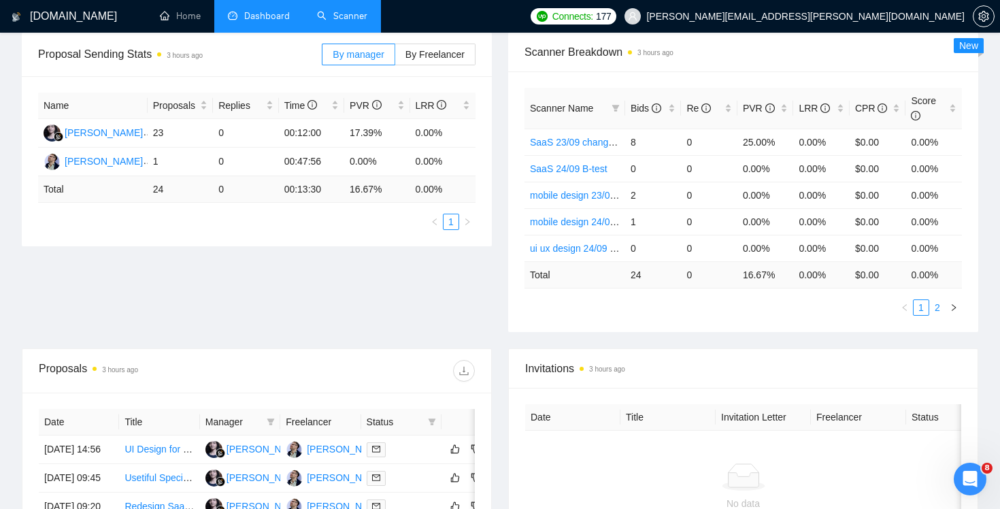
click at [934, 307] on link "2" at bounding box center [936, 307] width 15 height 15
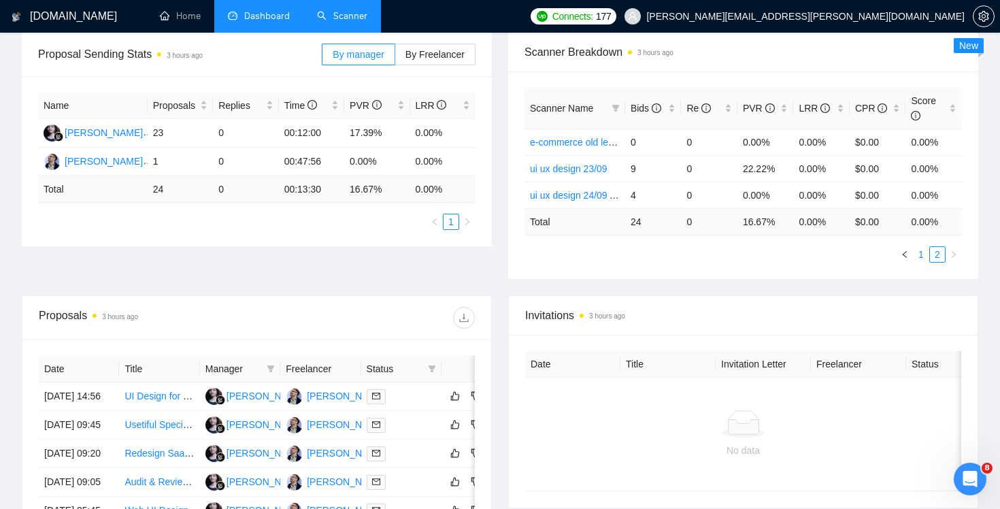
click at [925, 258] on link "1" at bounding box center [920, 254] width 15 height 15
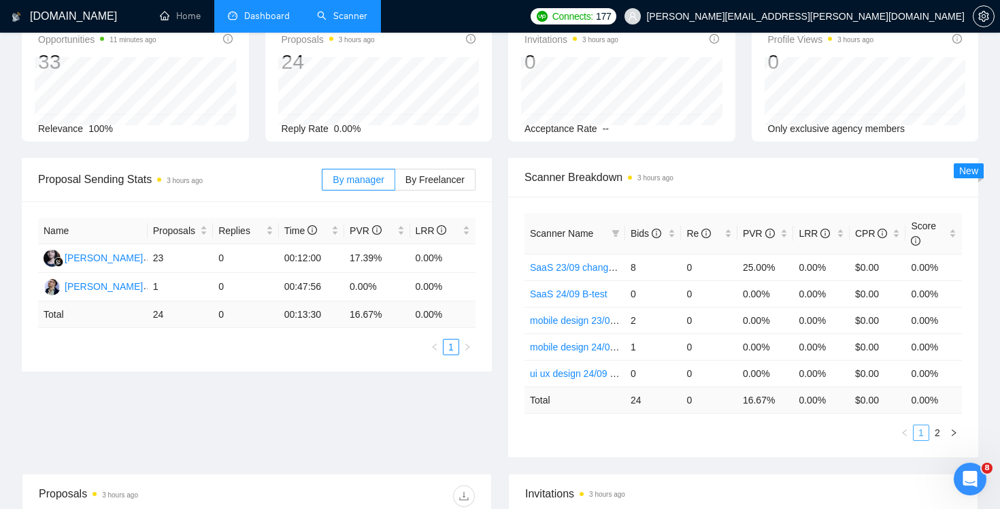
scroll to position [0, 0]
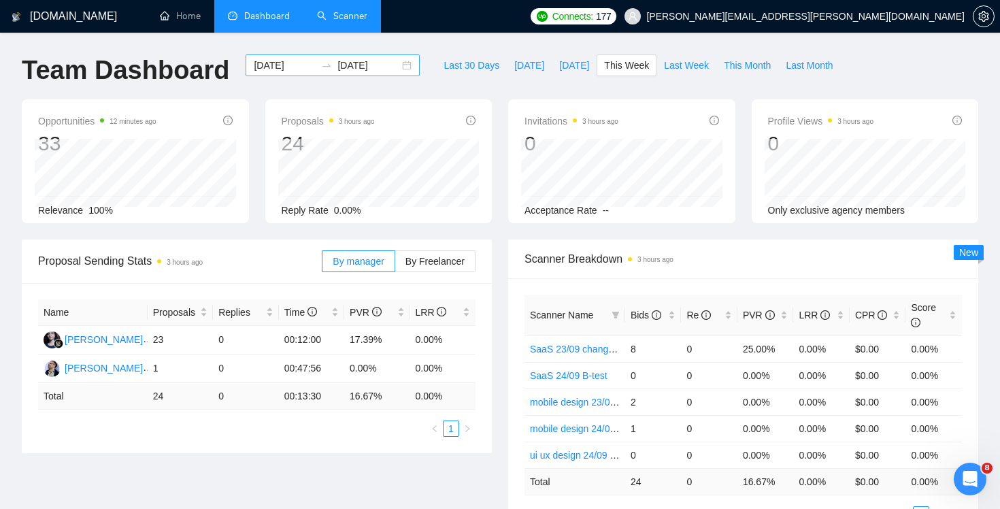
click at [275, 67] on input "[DATE]" at bounding box center [285, 65] width 62 height 15
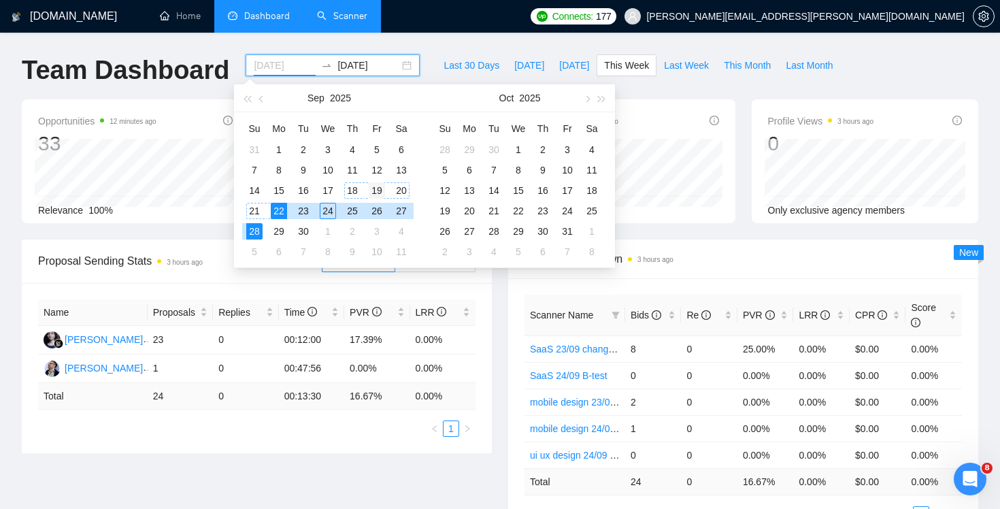
type input "[DATE]"
click at [375, 192] on div "19" at bounding box center [377, 190] width 16 height 16
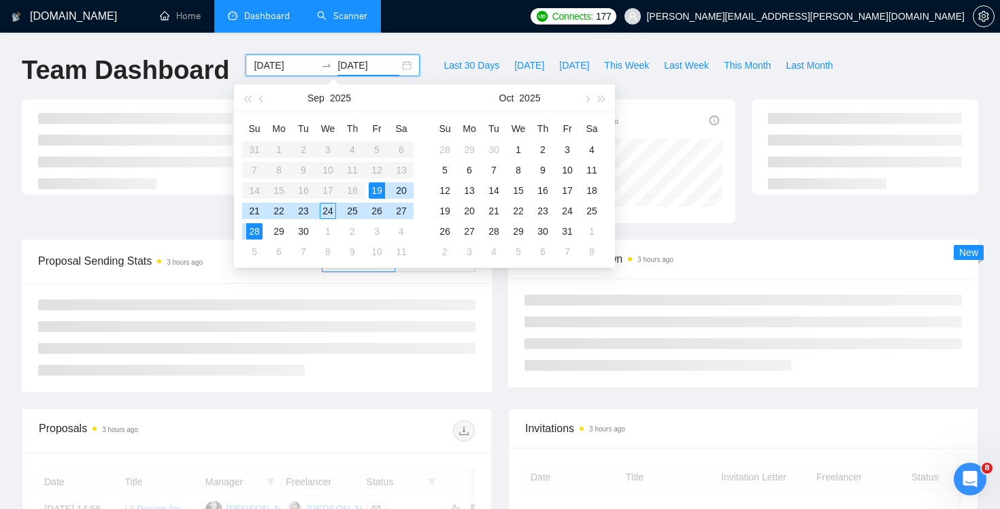
type input "[DATE]"
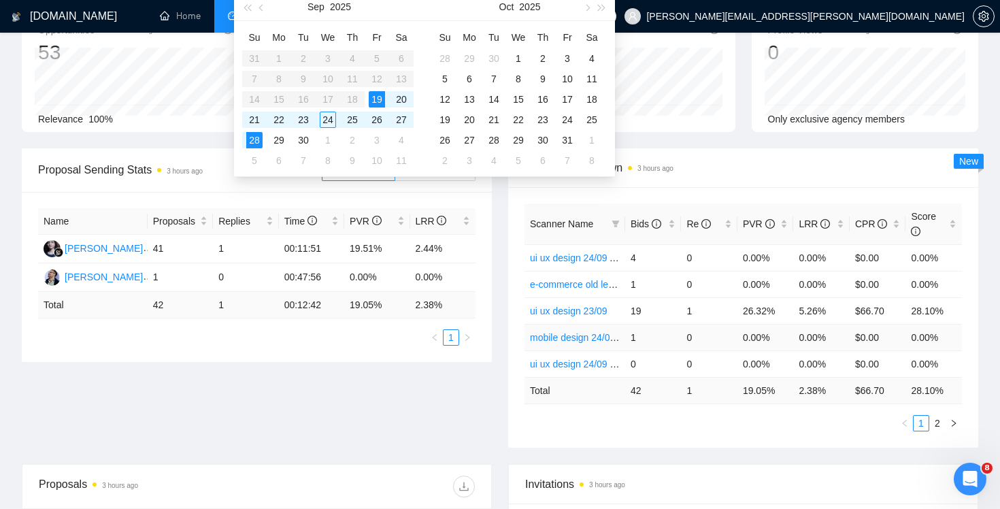
scroll to position [107, 0]
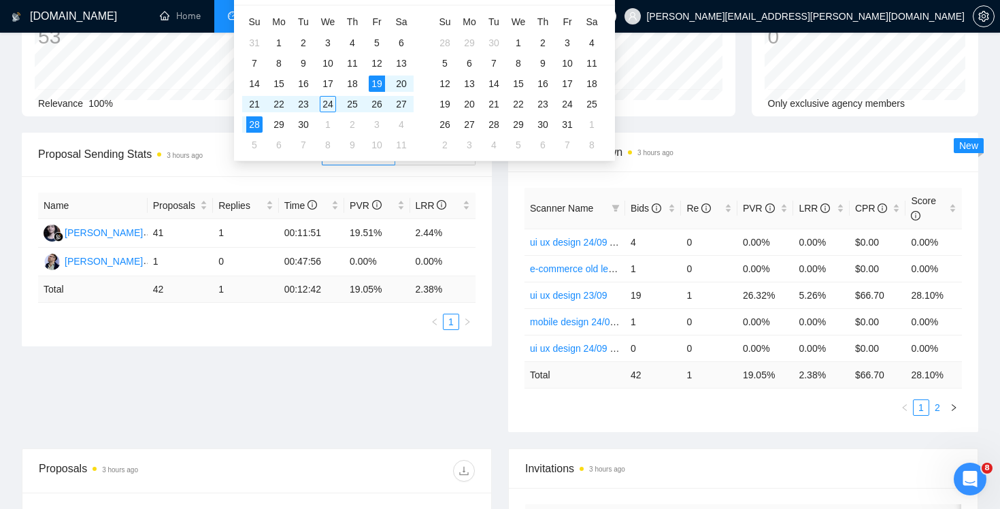
click at [936, 404] on link "2" at bounding box center [936, 407] width 15 height 15
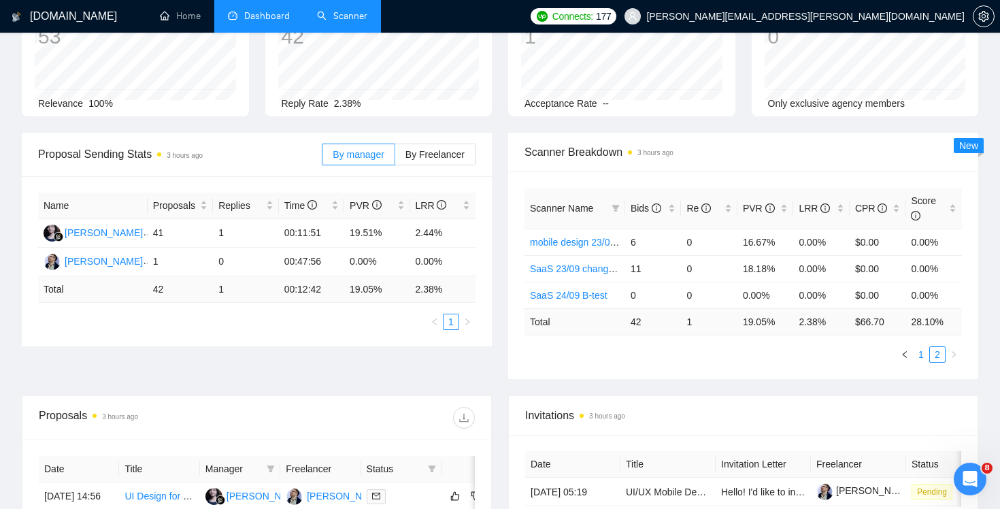
click at [918, 351] on link "1" at bounding box center [920, 354] width 15 height 15
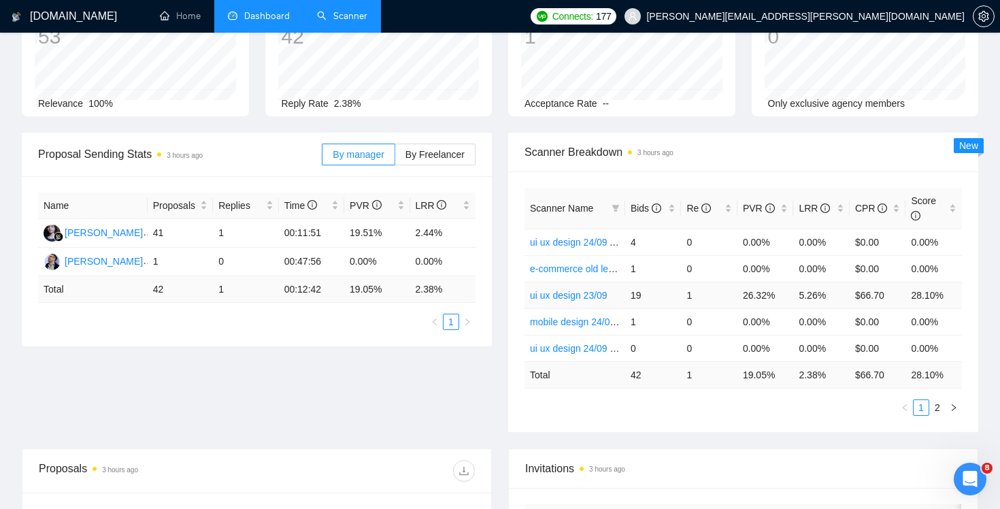
scroll to position [0, 0]
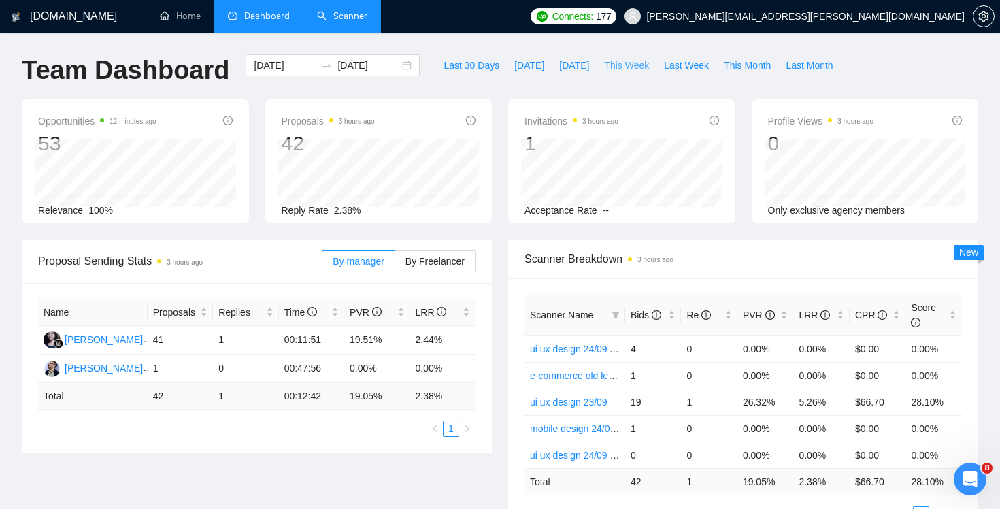
click at [632, 61] on span "This Week" at bounding box center [626, 65] width 45 height 15
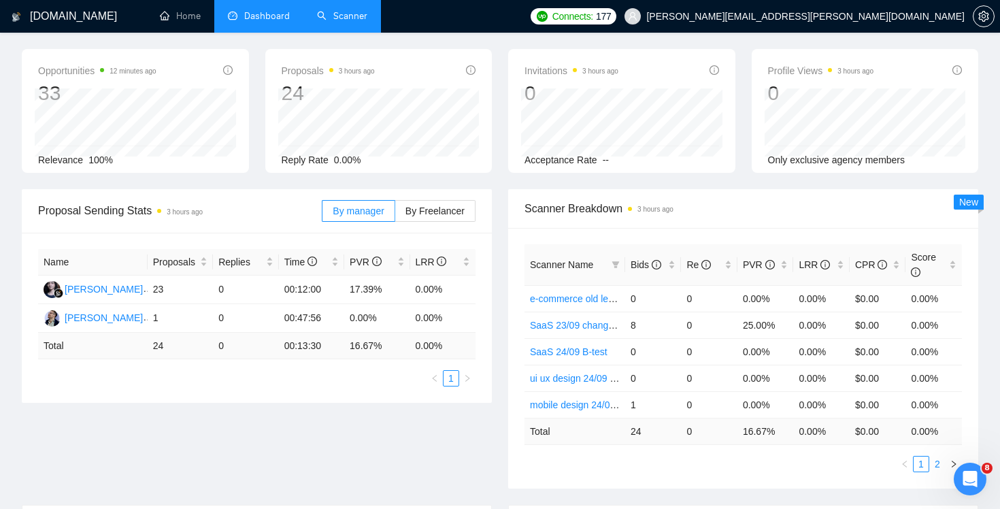
click at [938, 461] on link "2" at bounding box center [936, 463] width 15 height 15
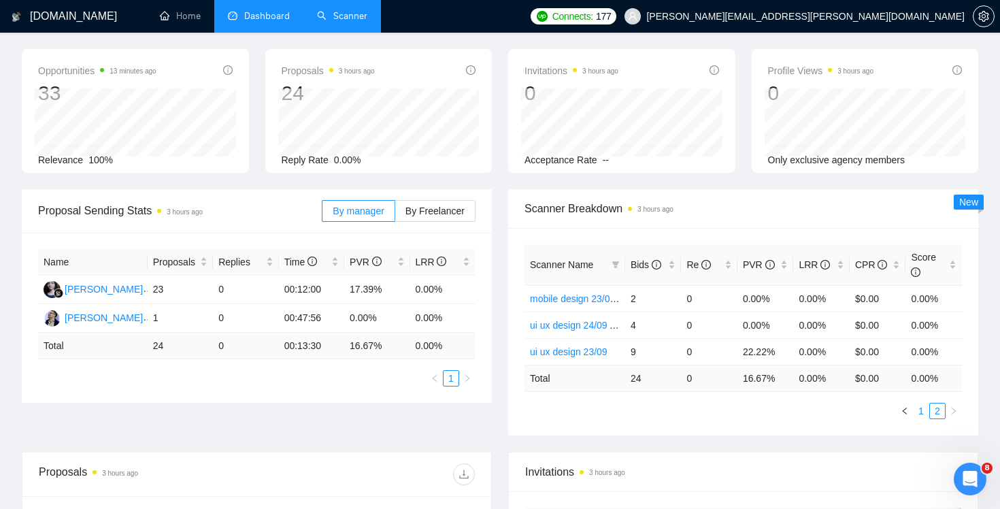
click at [919, 413] on link "1" at bounding box center [920, 410] width 15 height 15
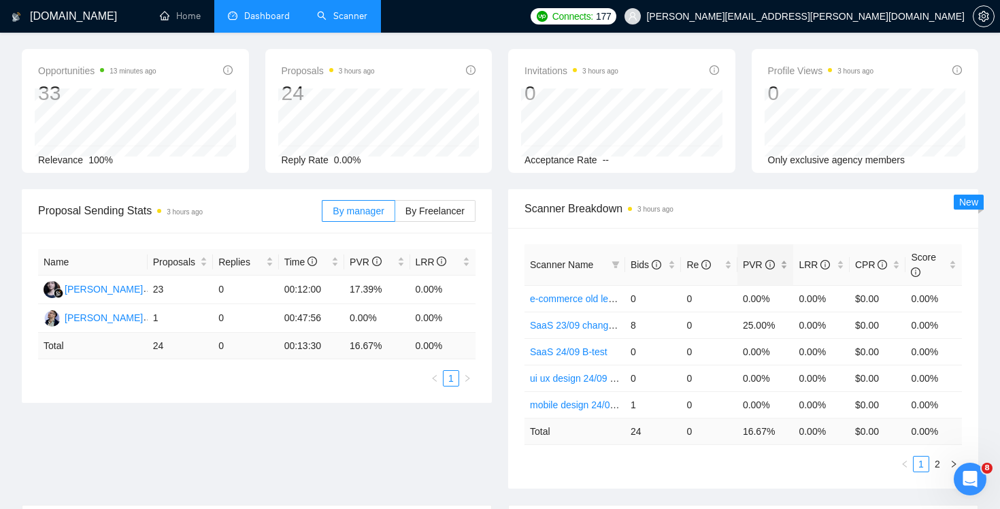
scroll to position [0, 0]
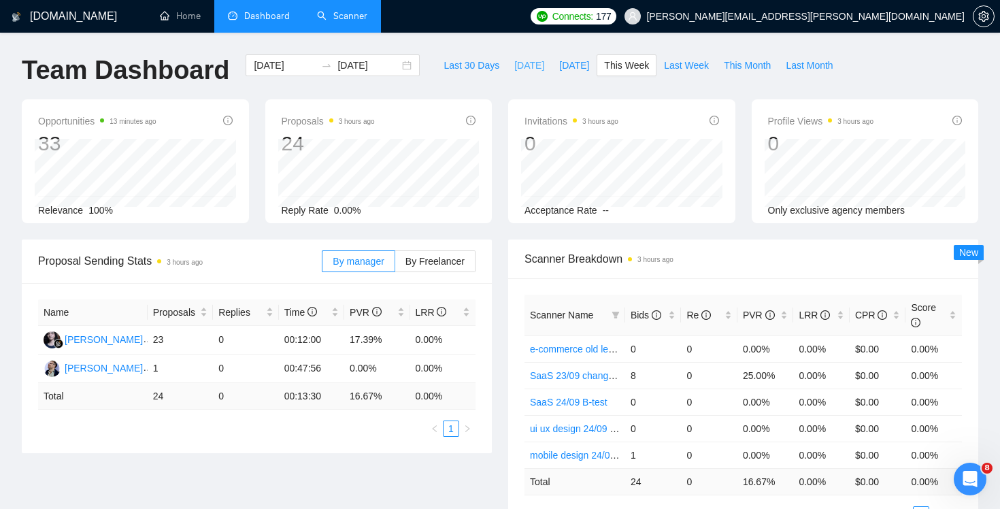
click at [514, 67] on span "[DATE]" at bounding box center [529, 65] width 30 height 15
type input "[DATE]"
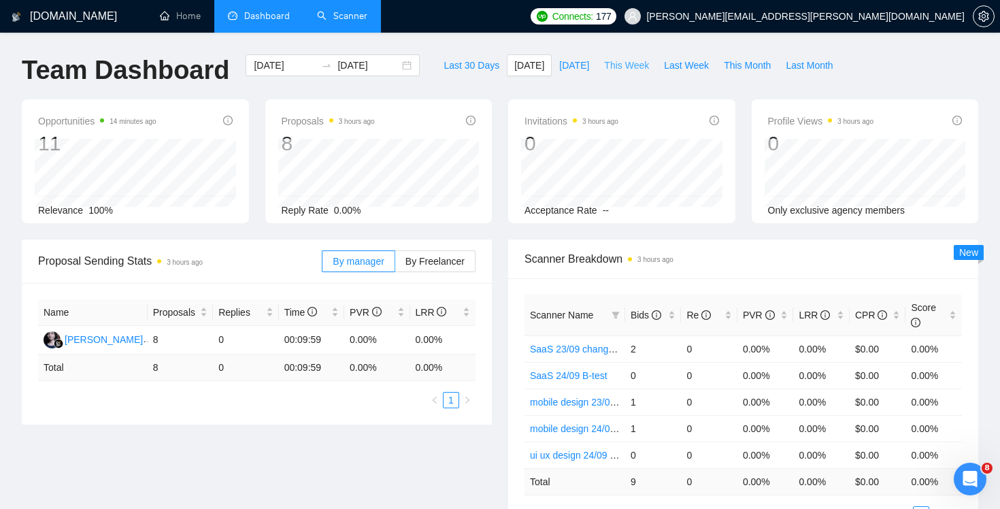
click at [622, 73] on button "This Week" at bounding box center [626, 65] width 60 height 22
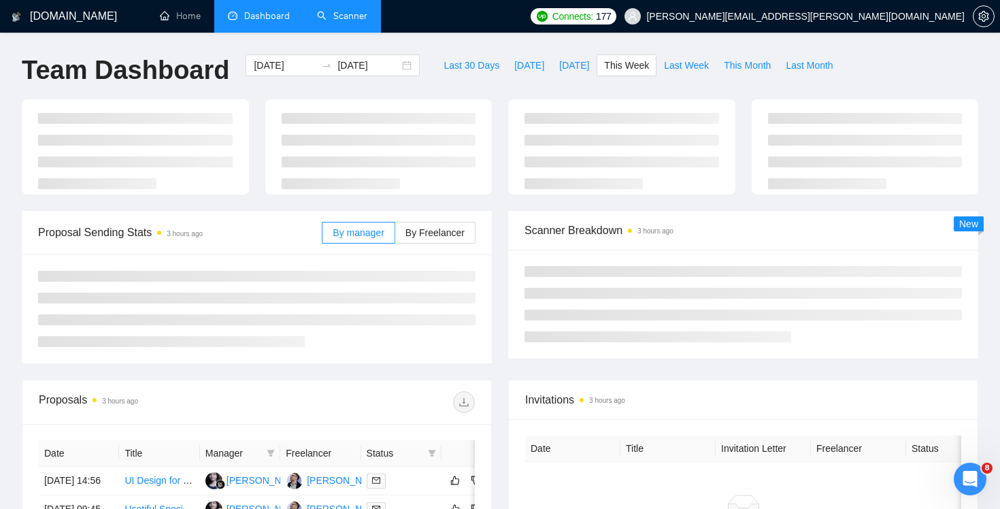
type input "[DATE]"
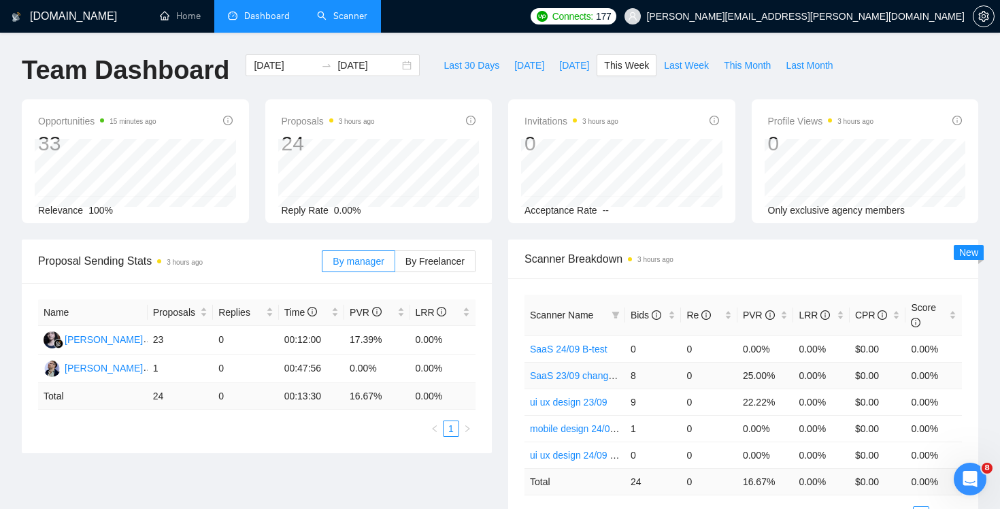
click at [587, 377] on link "SaaS 23/09 changed hook" at bounding box center [586, 375] width 112 height 11
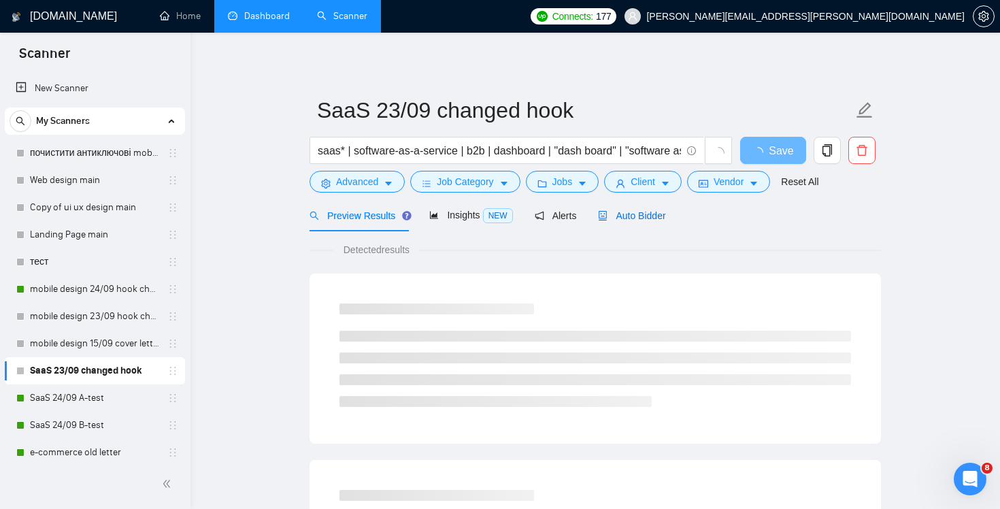
click at [632, 216] on span "Auto Bidder" at bounding box center [631, 215] width 67 height 11
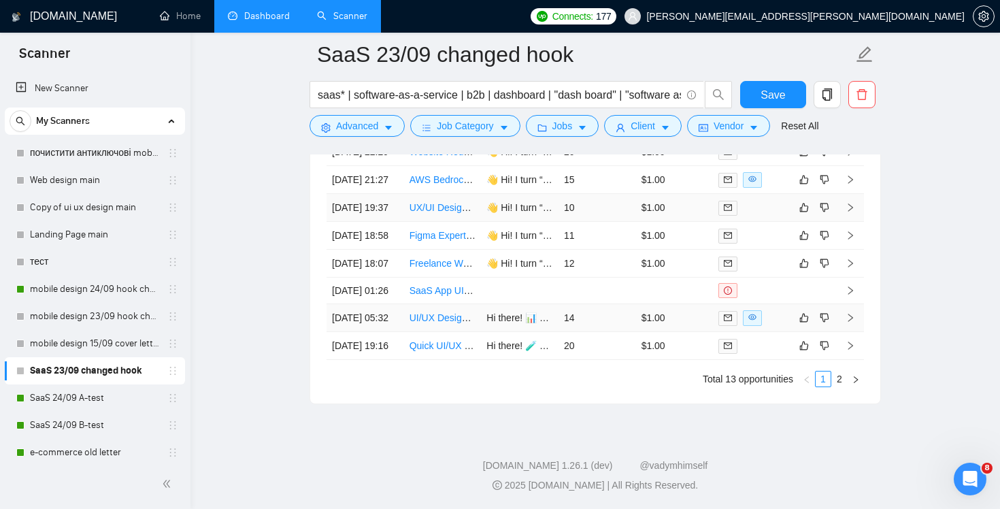
scroll to position [3616, 0]
click at [849, 322] on icon "right" at bounding box center [850, 318] width 10 height 10
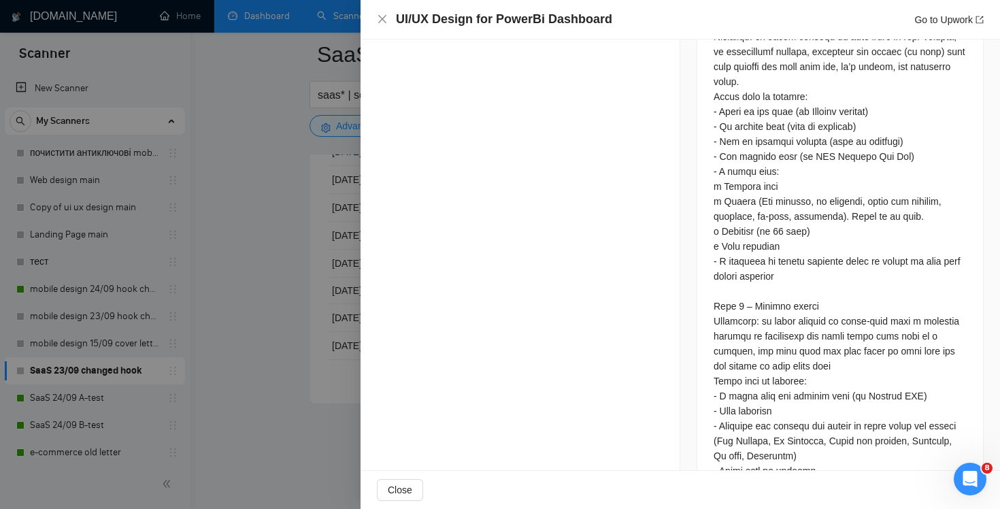
scroll to position [702, 0]
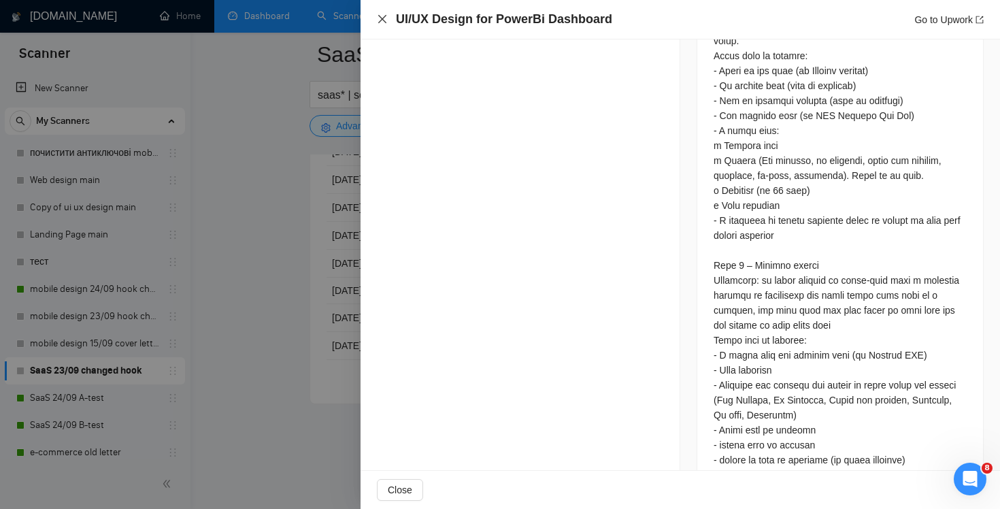
drag, startPoint x: 381, startPoint y: 19, endPoint x: 686, endPoint y: 168, distance: 339.7
click at [686, 166] on div "UI/UX Design for PowerBi Dashboard Go to Upwork Proposal Details Date: [DATE] 0…" at bounding box center [679, 254] width 639 height 509
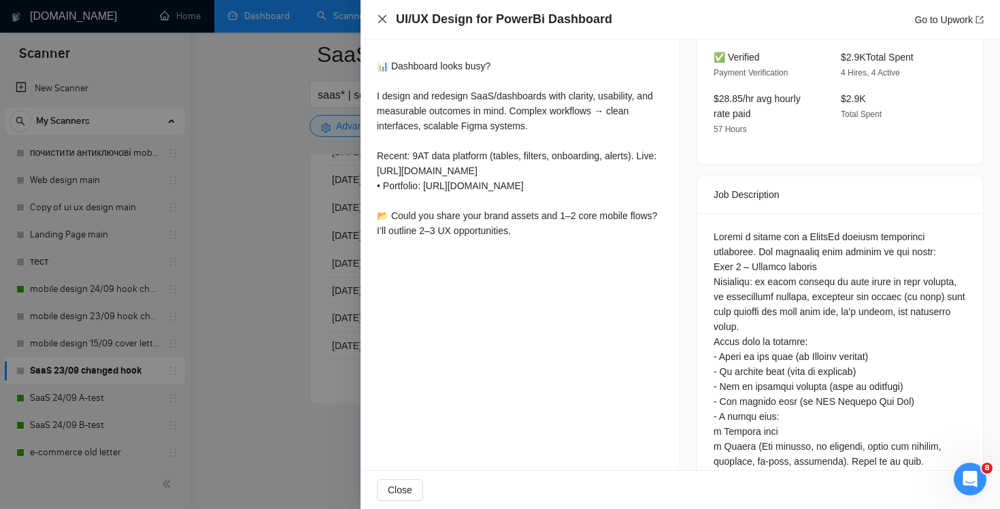
scroll to position [475, 0]
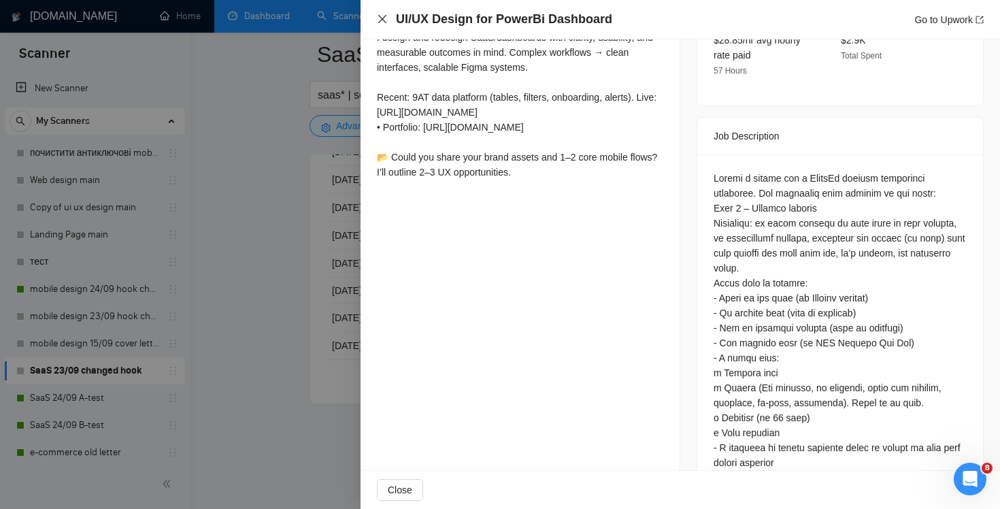
click at [384, 23] on icon "close" at bounding box center [382, 19] width 11 height 11
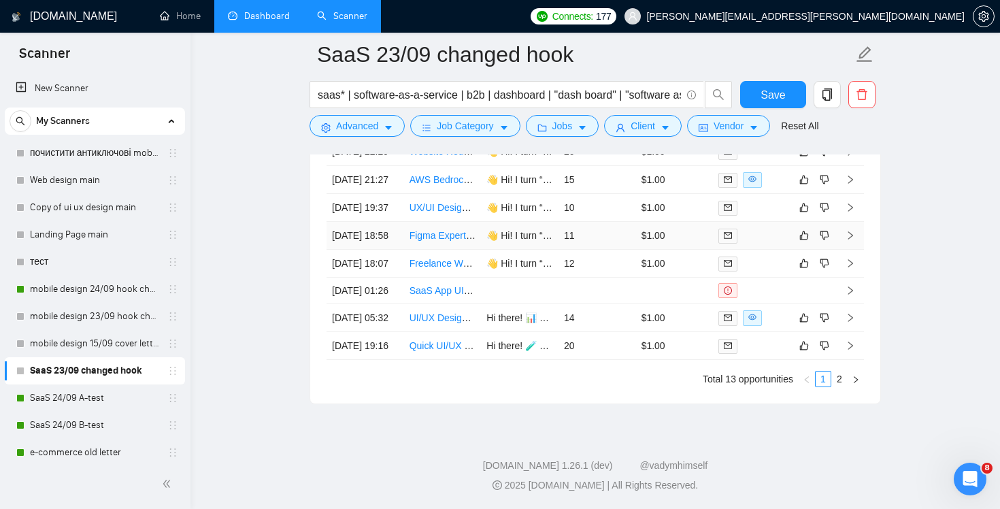
scroll to position [3557, 0]
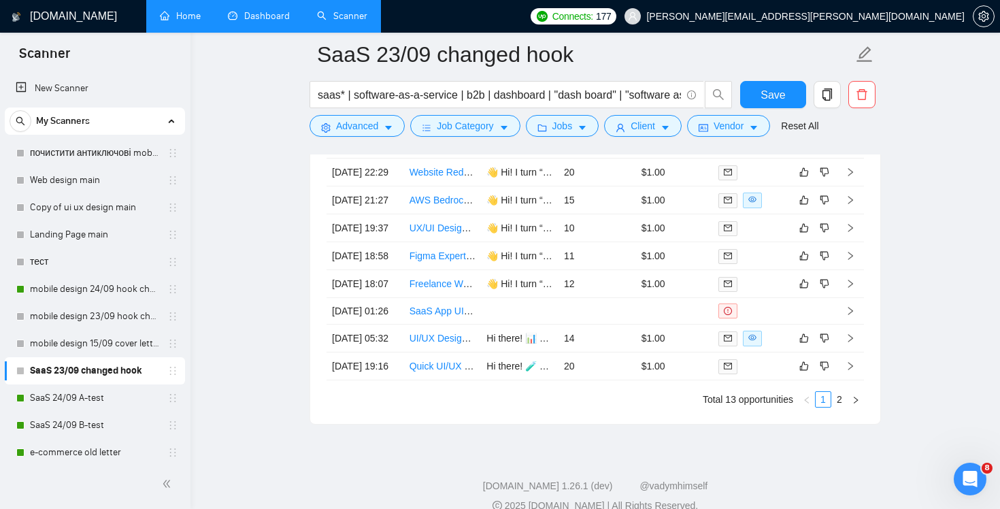
click at [193, 22] on link "Home" at bounding box center [180, 16] width 41 height 12
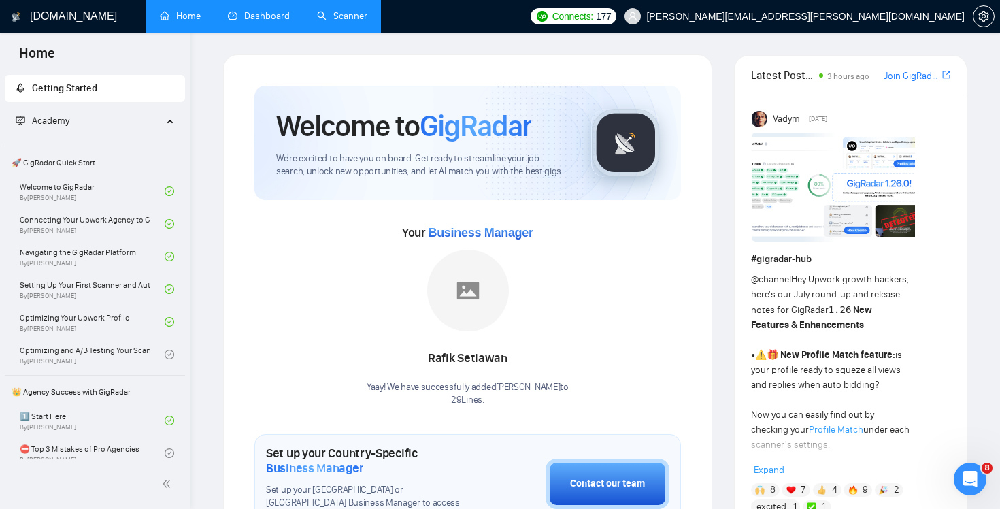
click at [244, 21] on link "Dashboard" at bounding box center [259, 16] width 62 height 12
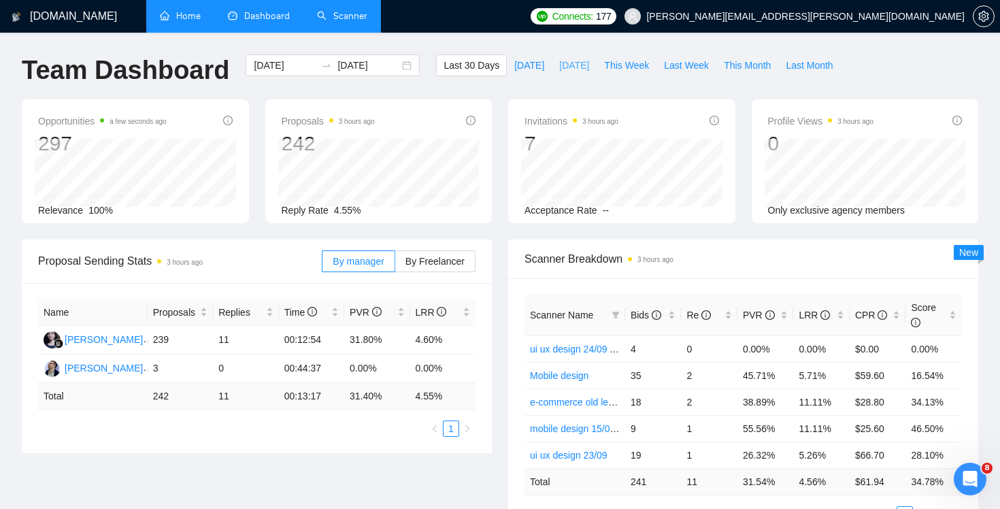
click at [564, 71] on span "[DATE]" at bounding box center [574, 65] width 30 height 15
type input "[DATE]"
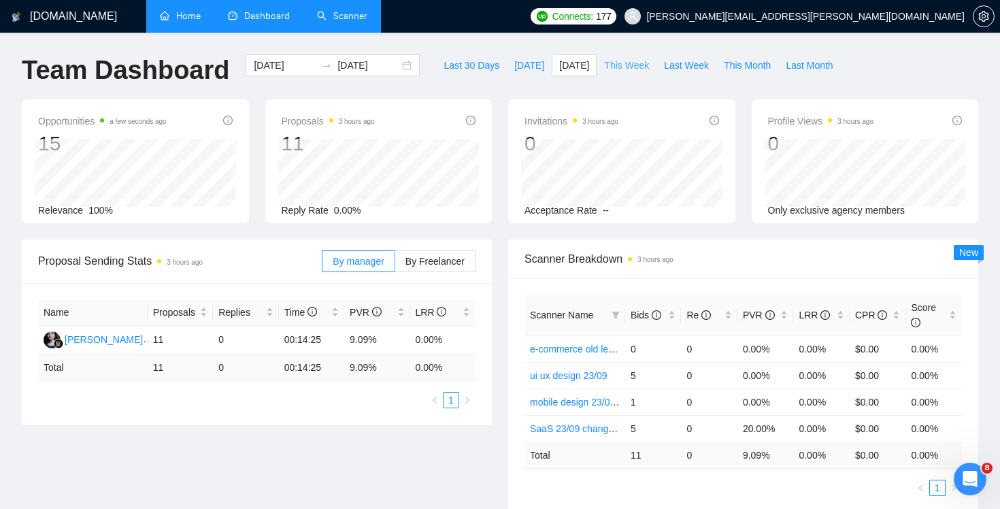
click at [636, 67] on span "This Week" at bounding box center [626, 65] width 45 height 15
type input "[DATE]"
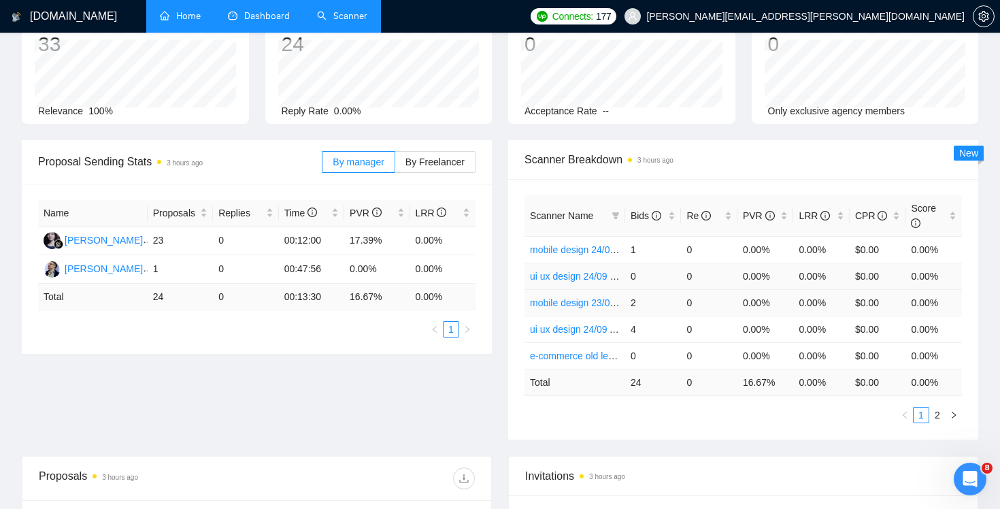
scroll to position [126, 0]
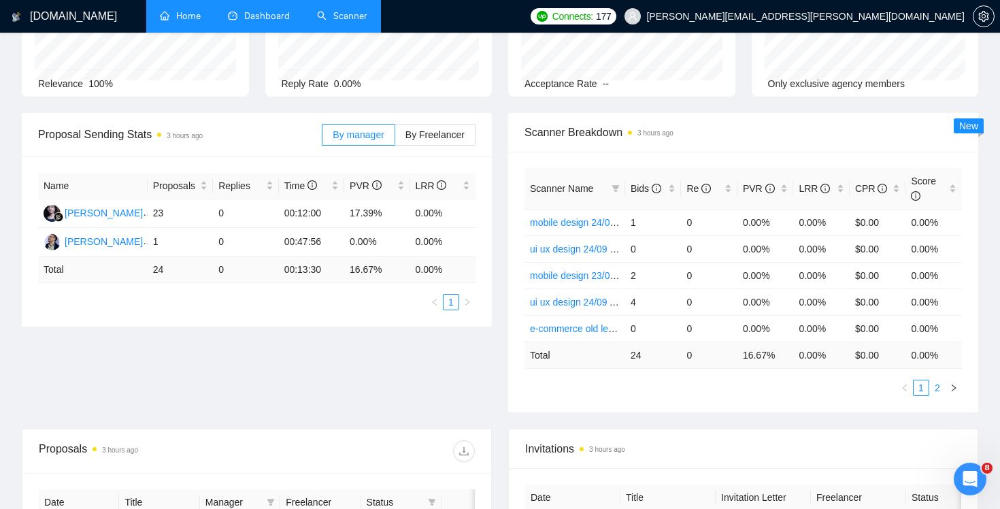
click at [940, 389] on link "2" at bounding box center [936, 387] width 15 height 15
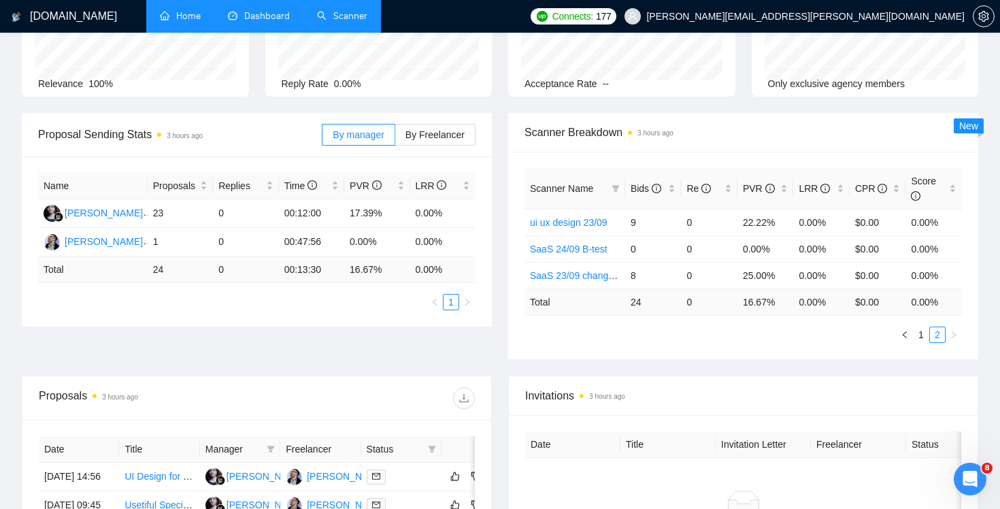
scroll to position [0, 0]
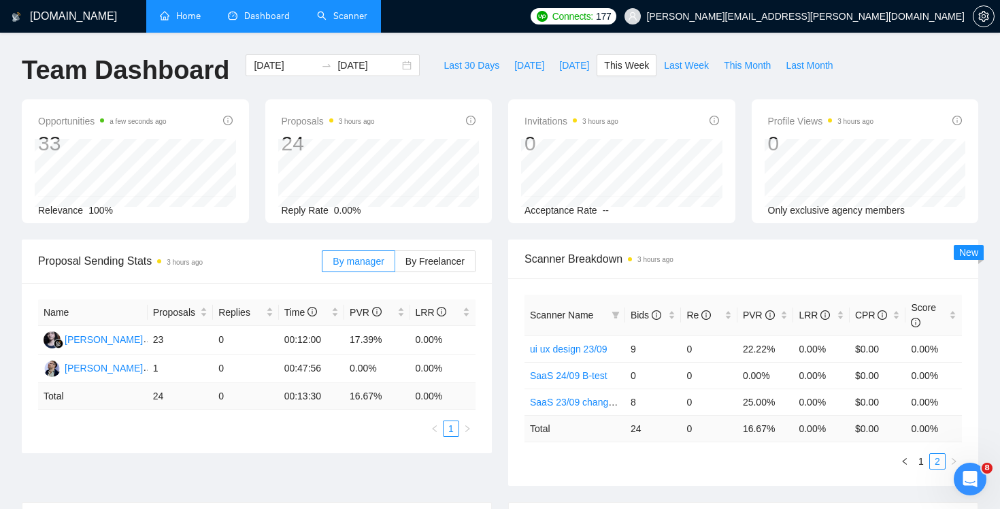
click at [358, 17] on link "Scanner" at bounding box center [342, 16] width 50 height 12
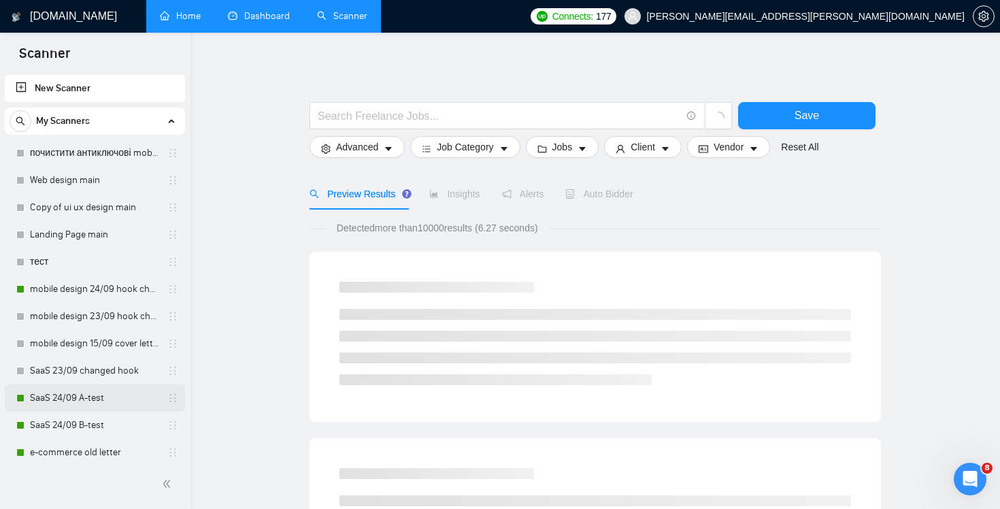
click at [105, 400] on link "SaaS 24/09 A-test" at bounding box center [94, 397] width 129 height 27
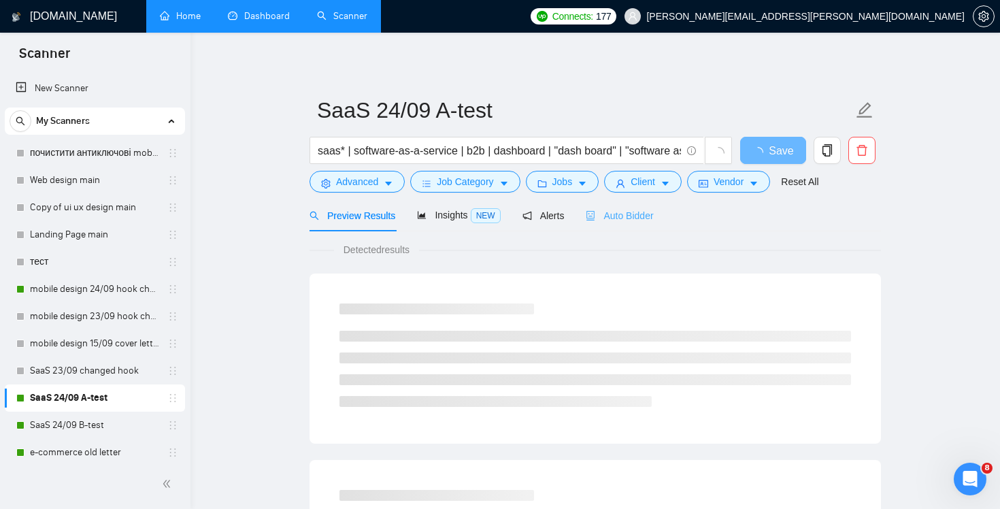
click at [628, 226] on div "Auto Bidder" at bounding box center [618, 215] width 67 height 32
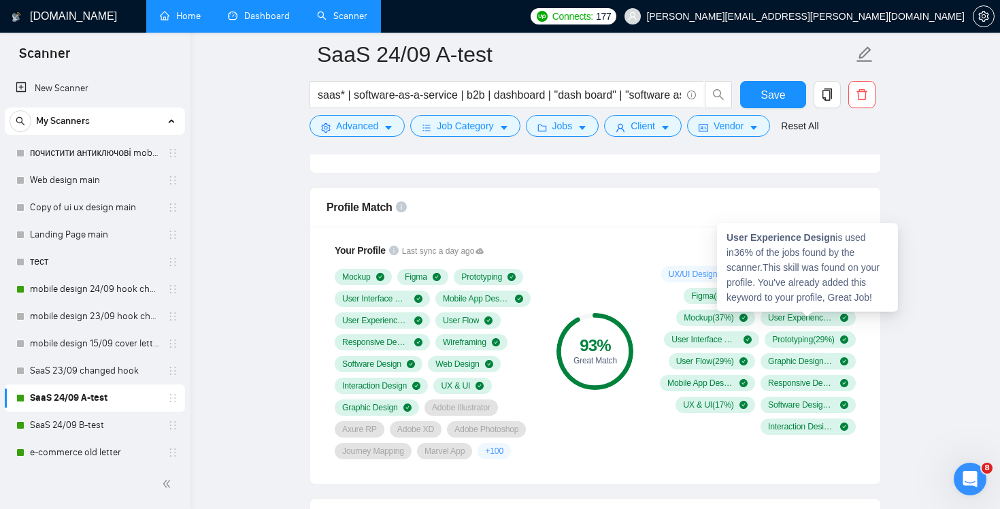
scroll to position [922, 0]
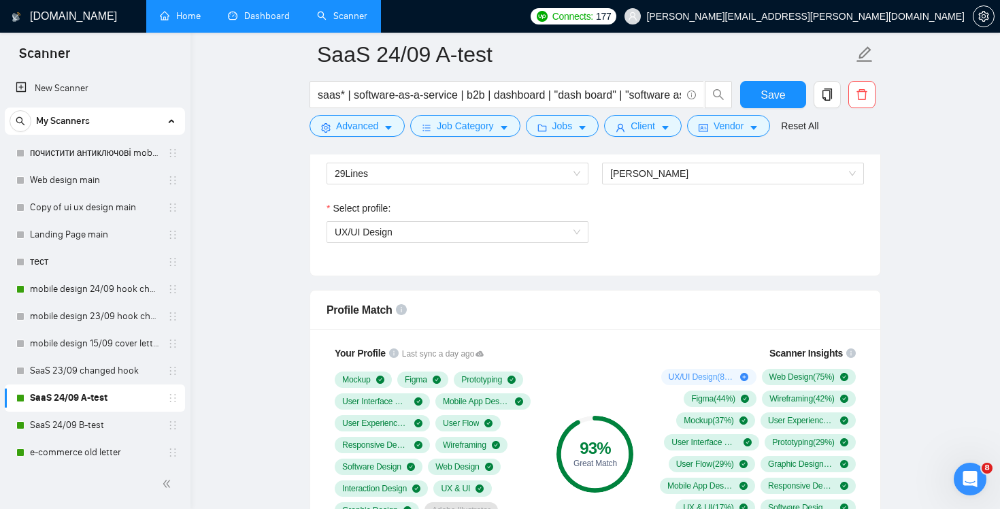
click at [280, 10] on link "Dashboard" at bounding box center [259, 16] width 62 height 12
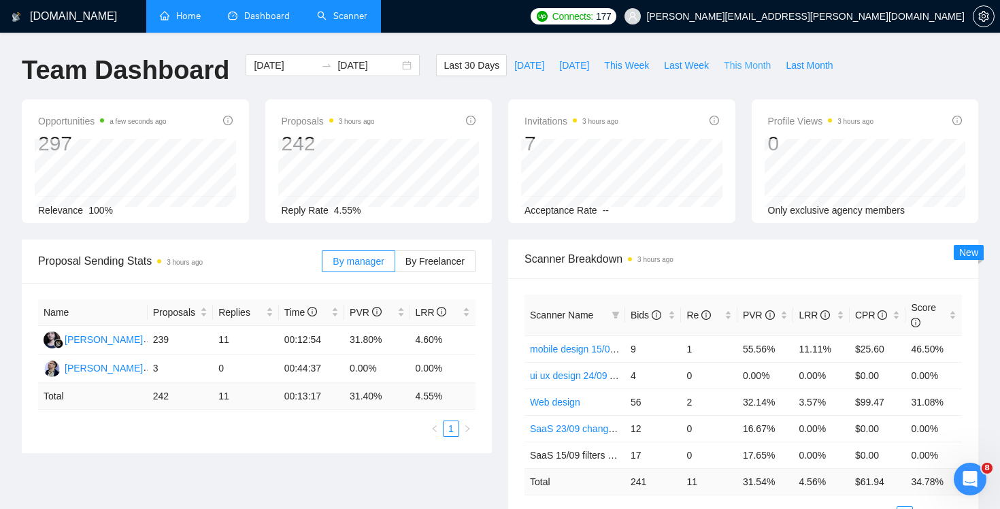
click at [747, 73] on button "This Month" at bounding box center [747, 65] width 62 height 22
type input "[DATE]"
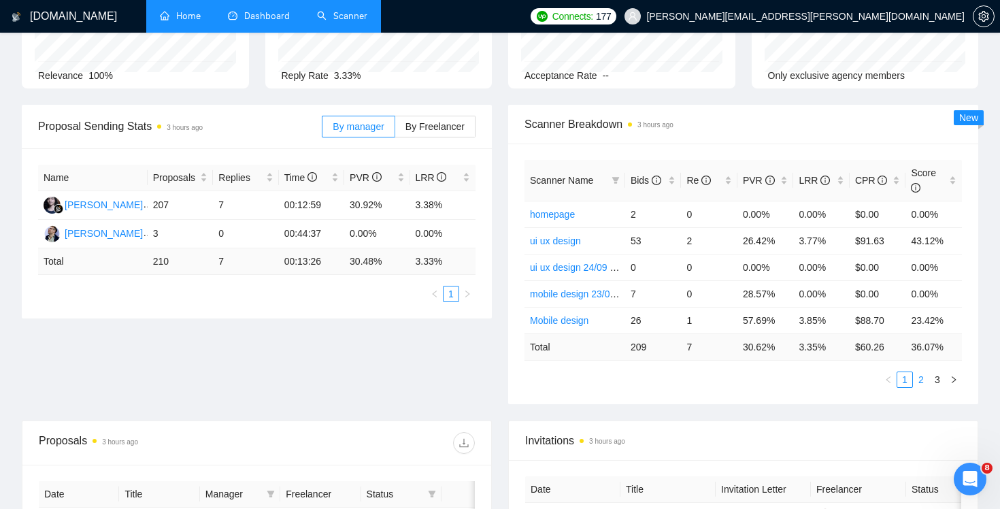
click at [921, 380] on link "2" at bounding box center [920, 379] width 15 height 15
click at [937, 381] on link "3" at bounding box center [936, 379] width 15 height 15
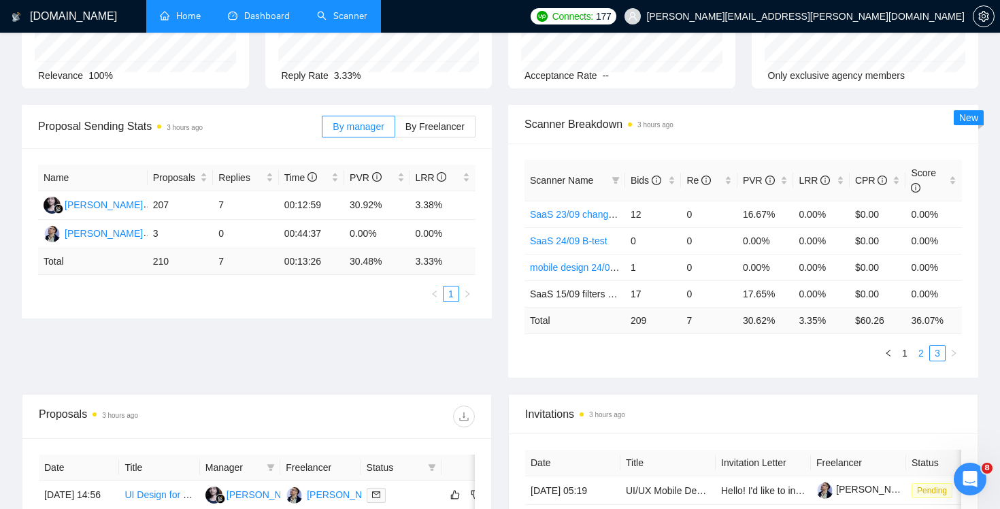
click at [921, 358] on link "2" at bounding box center [920, 352] width 15 height 15
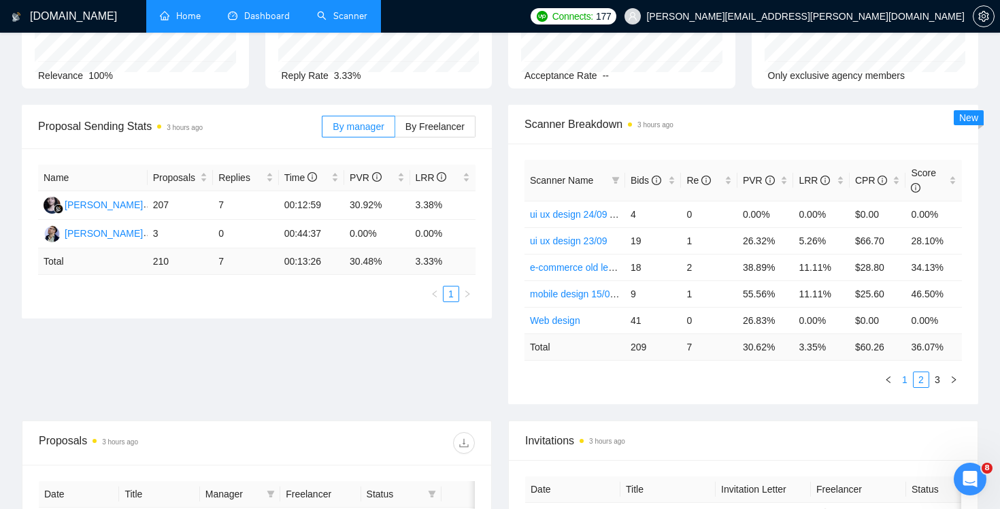
click at [906, 375] on link "1" at bounding box center [904, 379] width 15 height 15
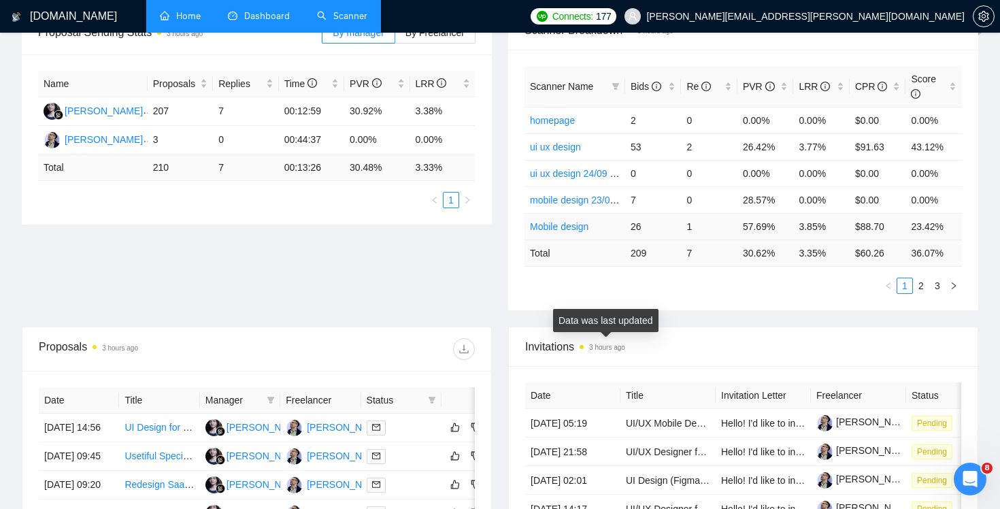
scroll to position [231, 0]
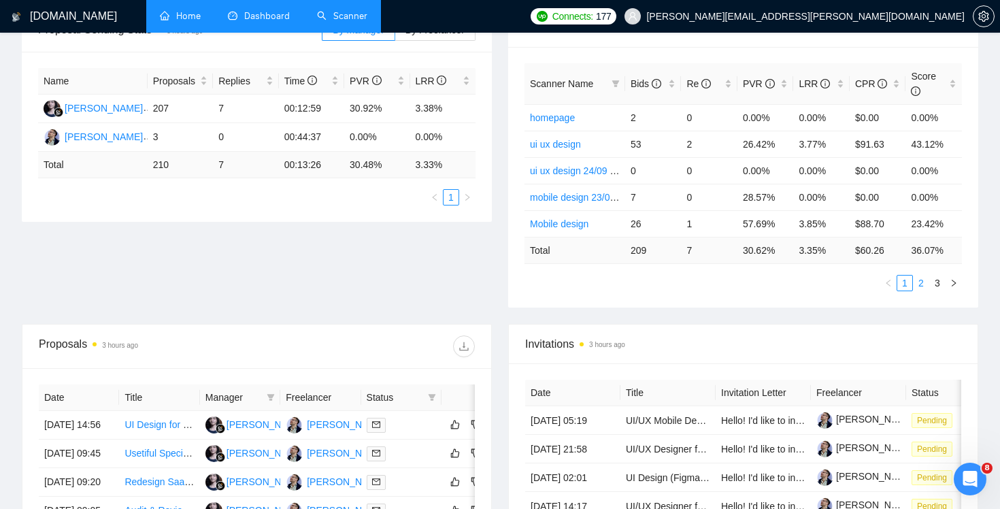
click at [918, 279] on link "2" at bounding box center [920, 282] width 15 height 15
click at [934, 284] on link "3" at bounding box center [936, 282] width 15 height 15
